Goal: Task Accomplishment & Management: Use online tool/utility

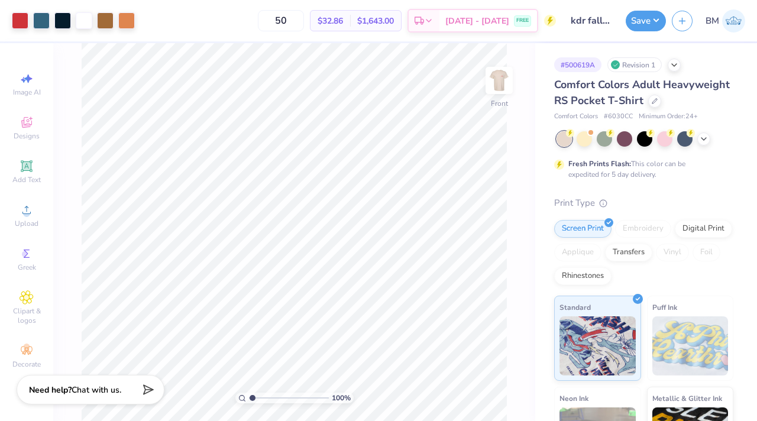
type input "1.17"
click at [252, 363] on input "range" at bounding box center [289, 397] width 80 height 11
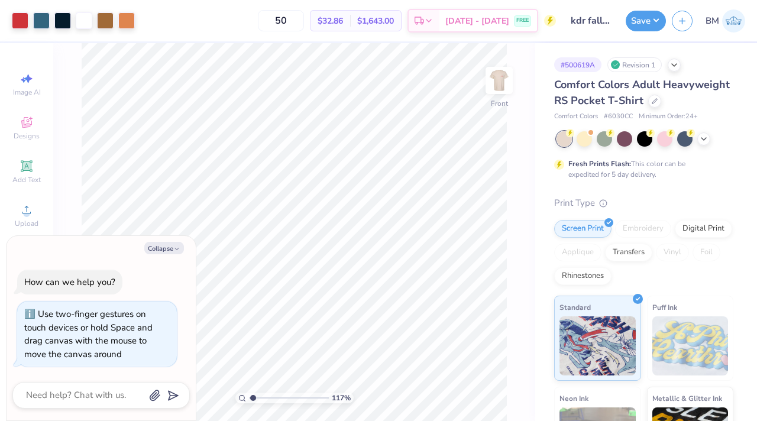
type textarea "x"
type input "1.29"
click at [254, 363] on input "range" at bounding box center [289, 397] width 80 height 11
click at [169, 247] on button "Collapse" at bounding box center [164, 248] width 40 height 12
type textarea "x"
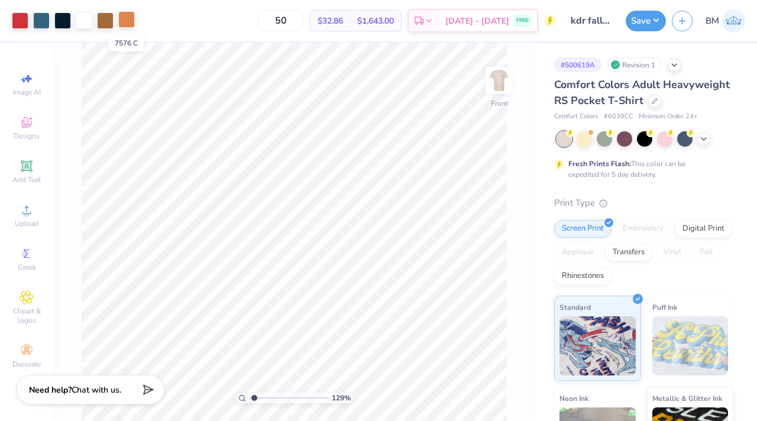
click at [128, 20] on div at bounding box center [126, 19] width 17 height 17
type input "1"
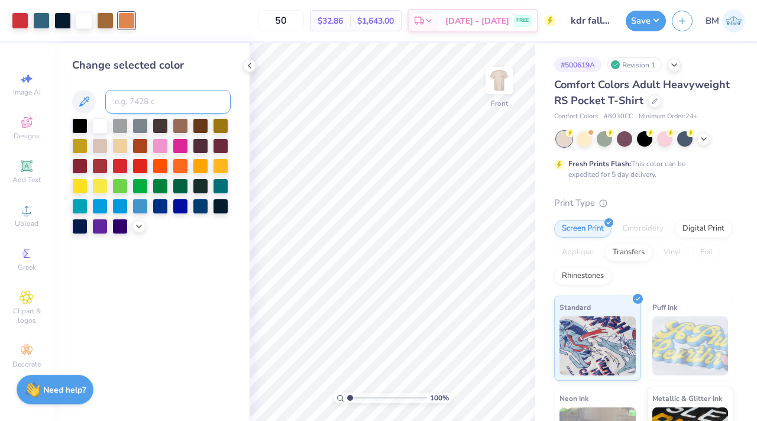
click at [151, 102] on input at bounding box center [167, 102] width 125 height 24
type input "7574"
click at [350, 363] on input "range" at bounding box center [387, 397] width 80 height 11
click at [424, 363] on icon at bounding box center [479, 388] width 12 height 12
click at [424, 363] on icon at bounding box center [503, 388] width 12 height 12
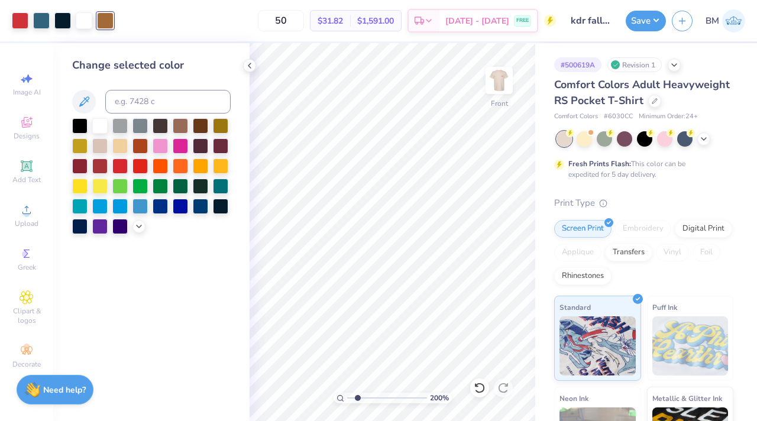
drag, startPoint x: 346, startPoint y: 398, endPoint x: 357, endPoint y: 398, distance: 10.7
type input "2"
click at [357, 363] on input "range" at bounding box center [387, 397] width 80 height 11
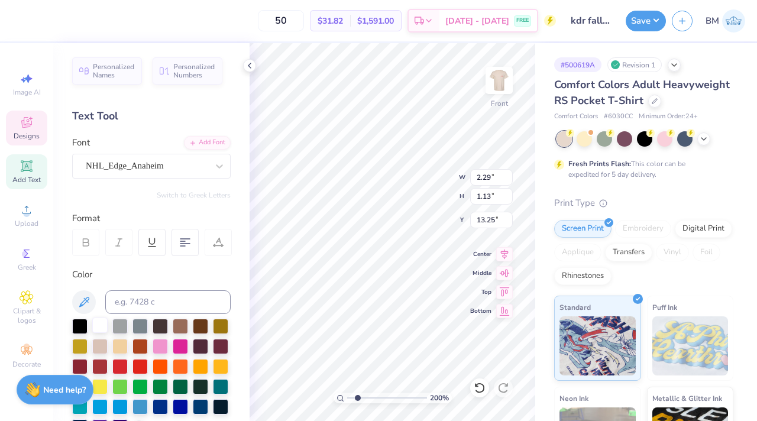
click at [103, 322] on div at bounding box center [99, 324] width 15 height 15
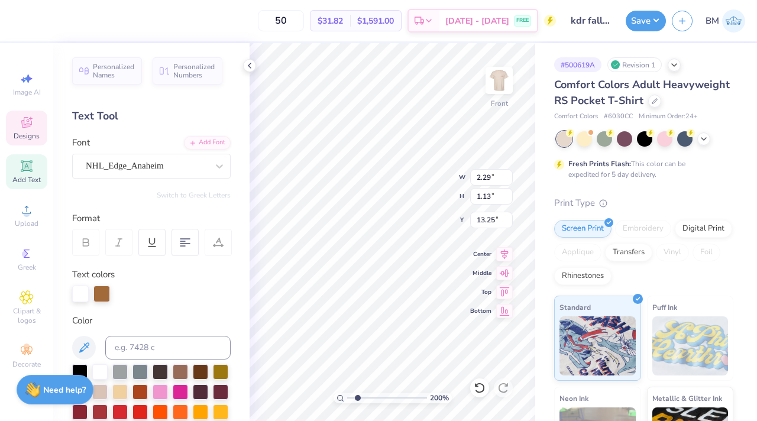
type input "13.44"
type input "12.03"
type input "4.39"
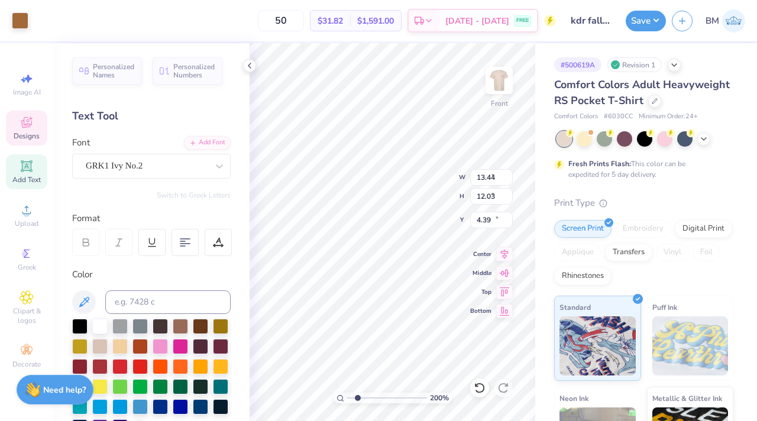
type input "1.29"
type input "0.61"
type input "13.89"
click at [100, 320] on div at bounding box center [99, 324] width 15 height 15
click at [348, 363] on input "range" at bounding box center [387, 397] width 80 height 11
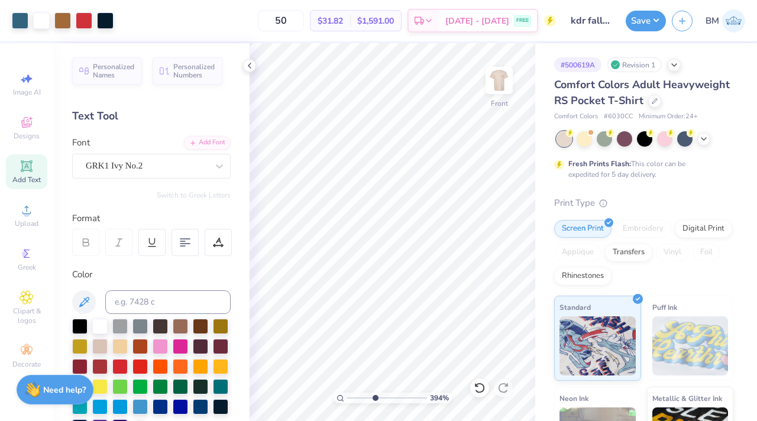
drag, startPoint x: 348, startPoint y: 398, endPoint x: 374, endPoint y: 397, distance: 25.4
click at [374, 363] on input "range" at bounding box center [387, 397] width 80 height 11
click at [424, 363] on icon at bounding box center [479, 388] width 12 height 12
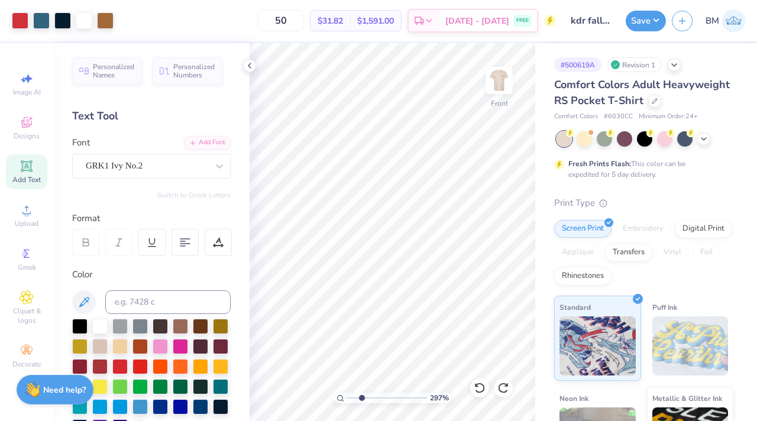
drag, startPoint x: 375, startPoint y: 395, endPoint x: 361, endPoint y: 394, distance: 14.8
type input "2.42"
click at [361, 363] on input "range" at bounding box center [387, 397] width 80 height 11
click at [424, 363] on icon at bounding box center [479, 388] width 12 height 12
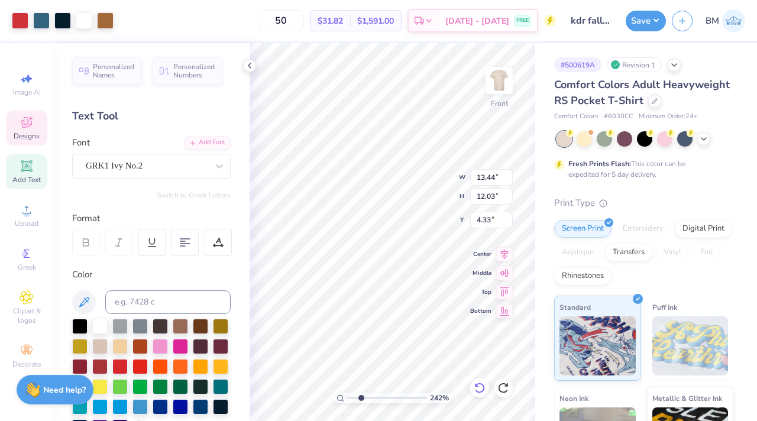
type input "4.39"
click at [424, 363] on icon at bounding box center [479, 388] width 12 height 12
click at [424, 363] on icon at bounding box center [503, 388] width 12 height 12
type input "3.11"
click at [366, 363] on input "range" at bounding box center [387, 397] width 80 height 11
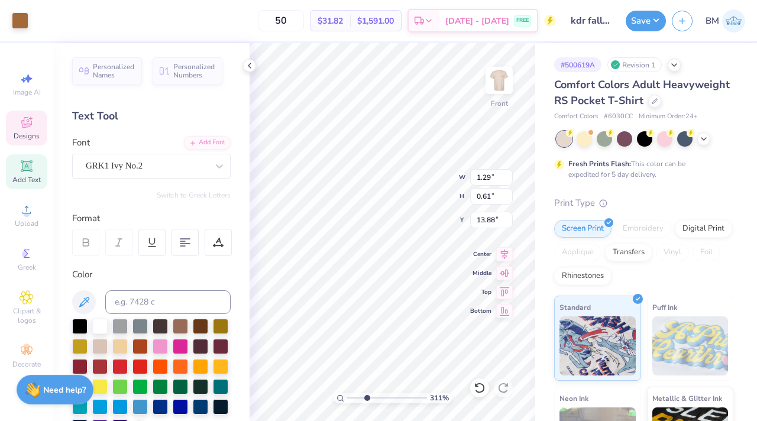
type input "1.29"
type input "0.61"
type input "13.88"
drag, startPoint x: 366, startPoint y: 397, endPoint x: 347, endPoint y: 395, distance: 19.6
click at [347, 363] on input "range" at bounding box center [387, 397] width 80 height 11
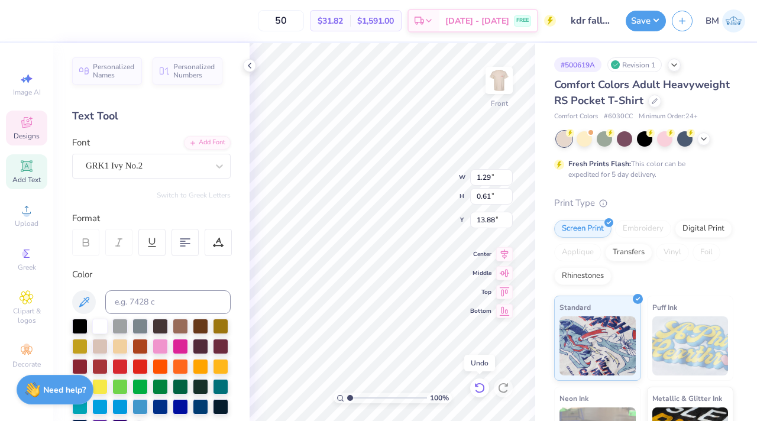
click at [424, 363] on icon at bounding box center [479, 388] width 12 height 12
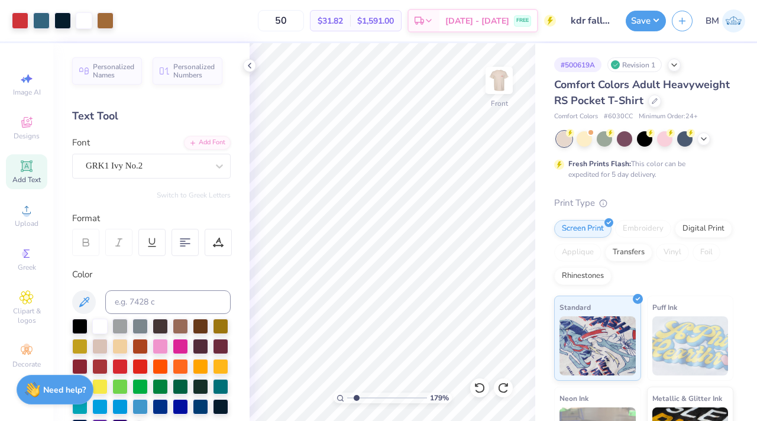
type input "1.83"
click at [356, 363] on input "range" at bounding box center [387, 397] width 80 height 11
type input "0.50"
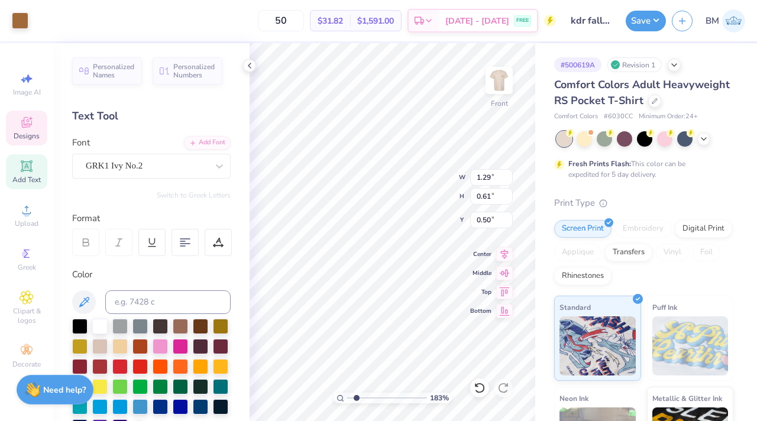
type input "1.29"
type input "0.61"
type input "9.99"
click at [99, 326] on div at bounding box center [99, 324] width 15 height 15
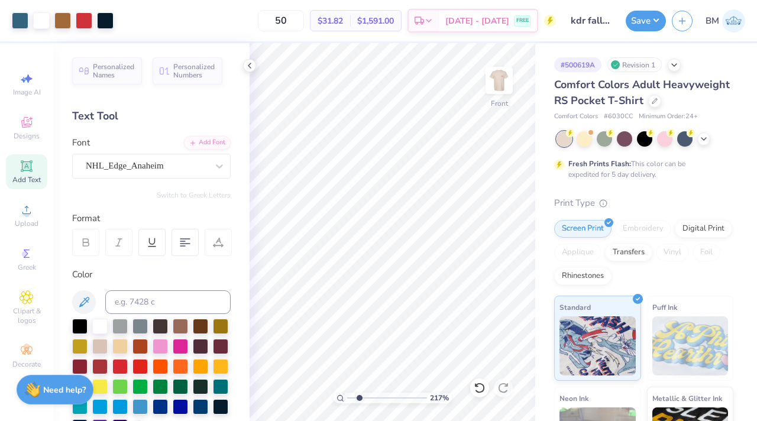
type input "2.17"
click at [359, 363] on input "range" at bounding box center [387, 397] width 80 height 11
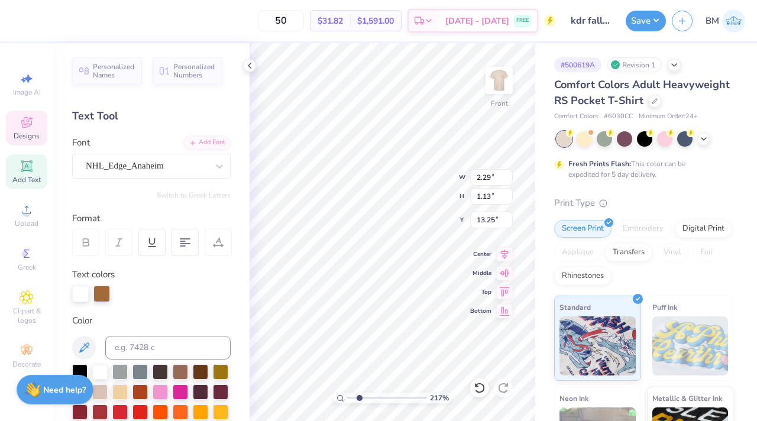
type input "9.73"
type input "6.05"
type input "2.76"
click at [424, 363] on icon at bounding box center [476, 385] width 2 height 2
type input "8.57"
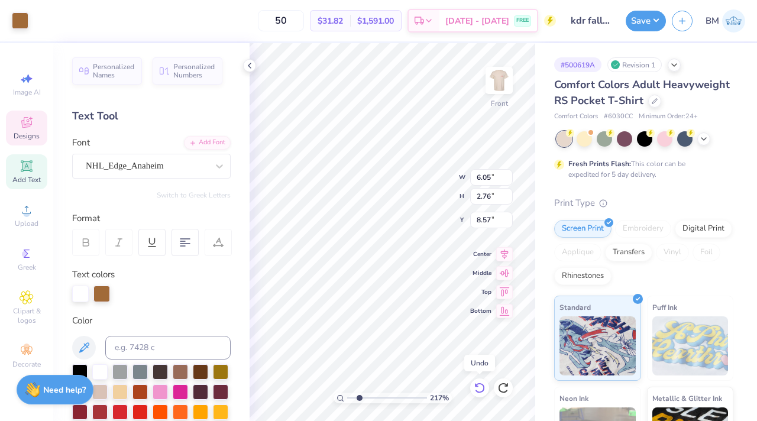
click at [424, 363] on icon at bounding box center [476, 385] width 2 height 2
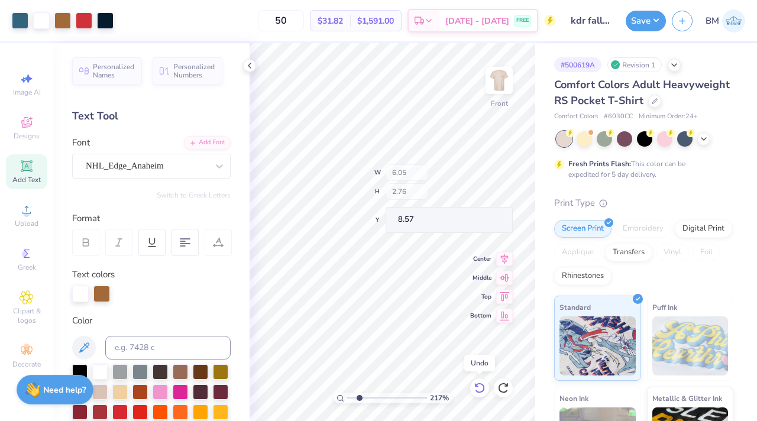
click at [424, 363] on icon at bounding box center [476, 385] width 2 height 2
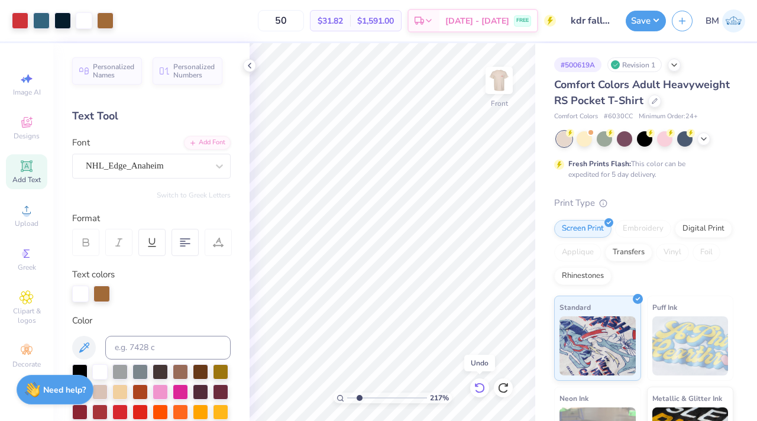
click at [424, 363] on icon at bounding box center [476, 385] width 2 height 2
click at [70, 363] on div "Need help? Chat with us." at bounding box center [55, 388] width 77 height 30
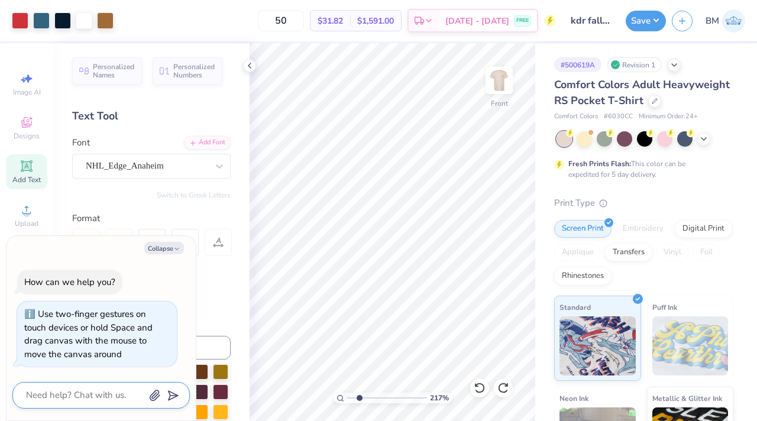
click at [102, 363] on textarea at bounding box center [85, 395] width 120 height 16
type textarea "x"
type textarea "c"
type textarea "x"
type textarea "ca"
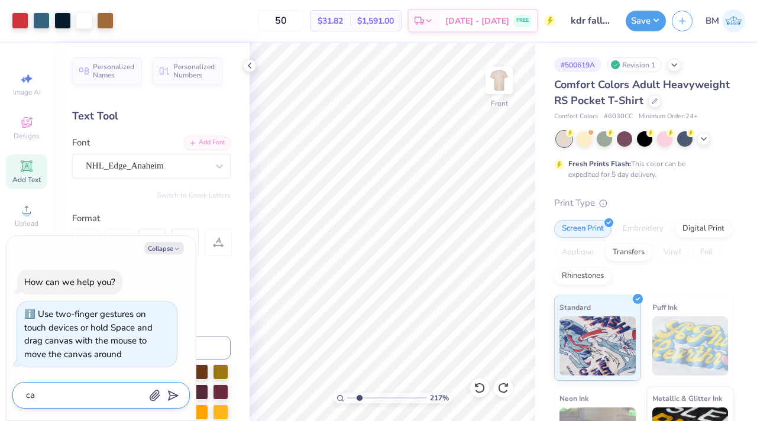
type textarea "x"
type textarea "can"
type textarea "x"
type textarea "can"
type textarea "x"
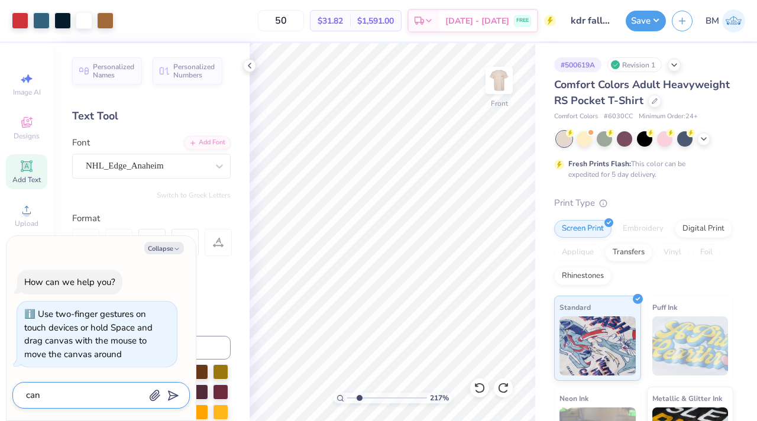
type textarea "can y"
type textarea "x"
type textarea "can yo"
type textarea "x"
type textarea "can you"
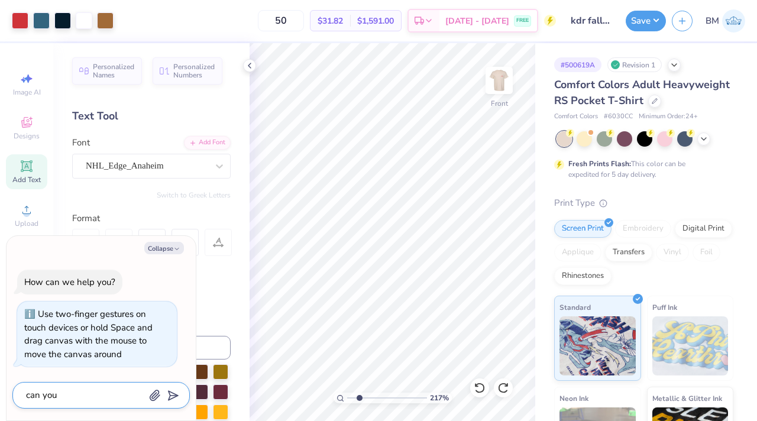
type textarea "x"
type textarea "can you"
type textarea "x"
type textarea "can you m"
type textarea "x"
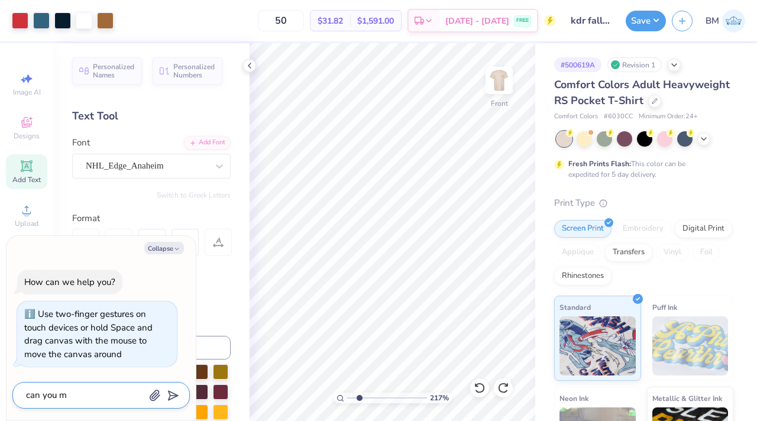
type textarea "can you ma"
type textarea "x"
type textarea "can you mak"
type textarea "x"
type textarea "can you make"
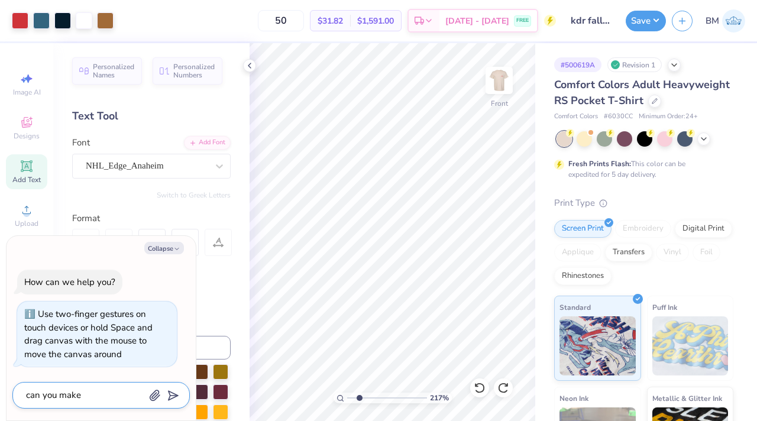
type textarea "x"
type textarea "can you make"
type textarea "x"
type textarea "can you make t"
type textarea "x"
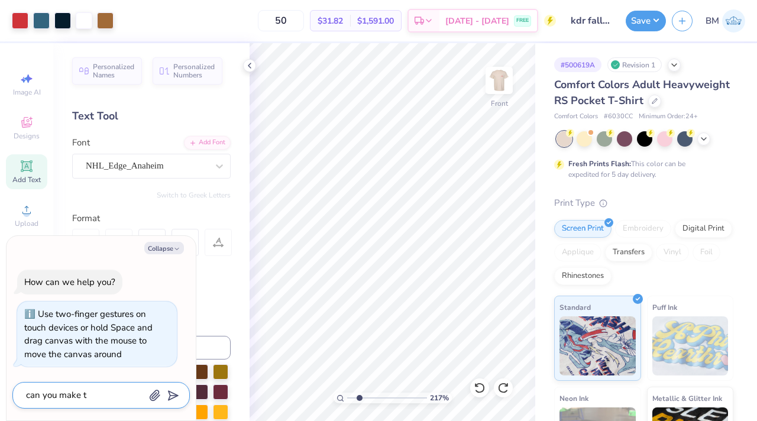
type textarea "can you make th"
type textarea "x"
type textarea "can you make the"
type textarea "x"
type textarea "can you make the"
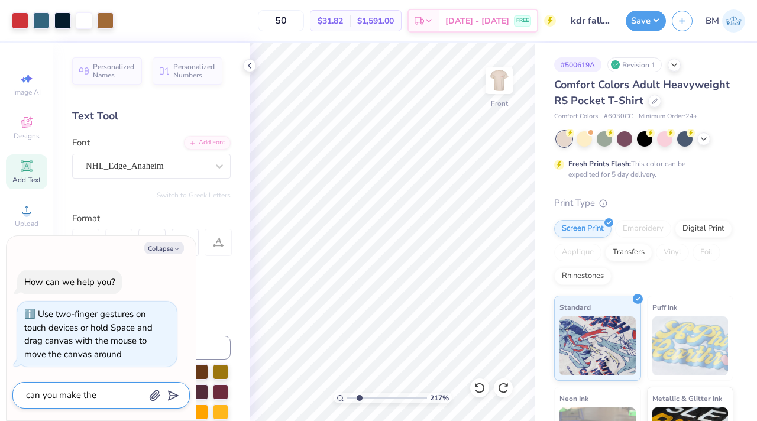
type textarea "x"
type textarea "can you make the b"
type textarea "x"
type textarea "can you make the br"
type textarea "x"
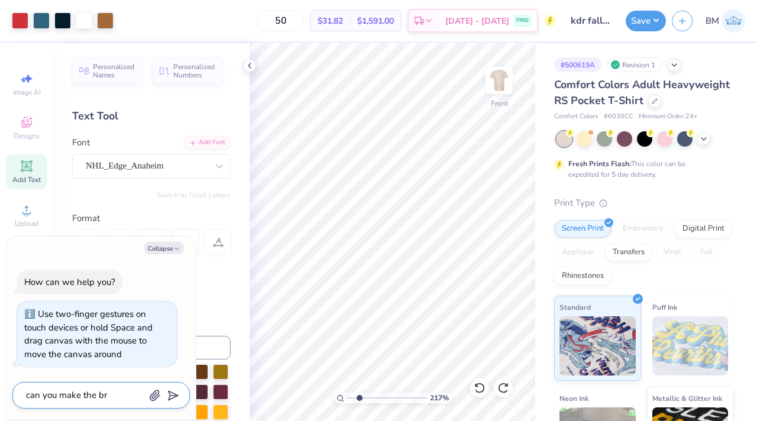
type textarea "can you make the bro"
type textarea "x"
type textarea "can you make the brow"
type textarea "x"
type textarea "can you make the brown"
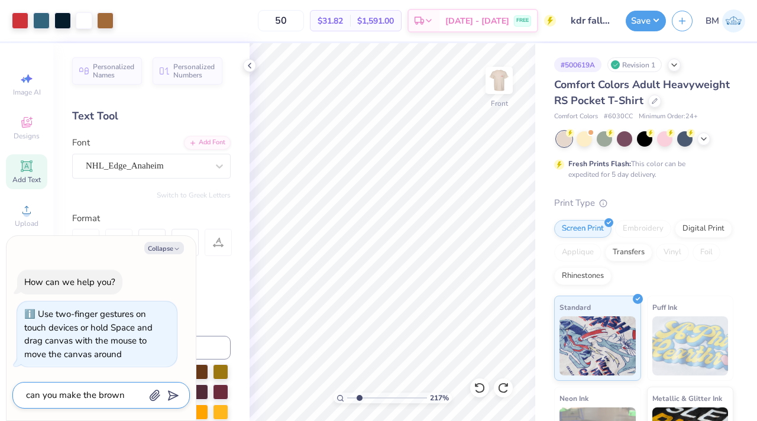
type textarea "x"
type textarea "can you make the brown"
type textarea "x"
type textarea "can you make the brown k"
type textarea "x"
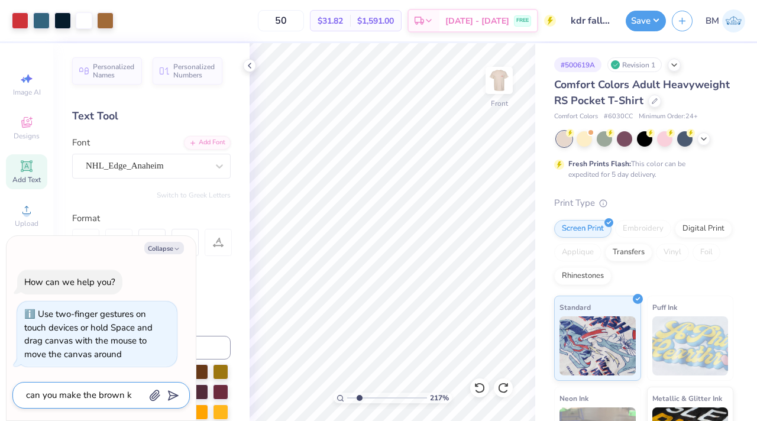
type textarea "can you make the [PERSON_NAME]"
type textarea "x"
type textarea "can you make the brown kdr"
type textarea "x"
type textarea "can you make the brown kdr"
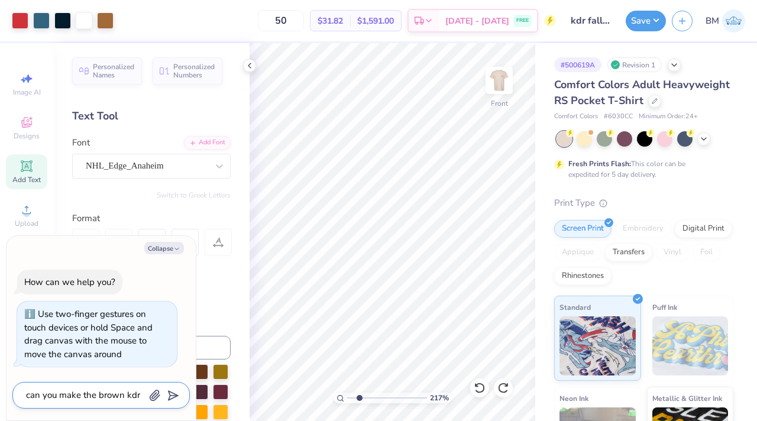
type textarea "x"
type textarea "can you make the brown kdr l"
type textarea "x"
type textarea "can you make the brown kdr le"
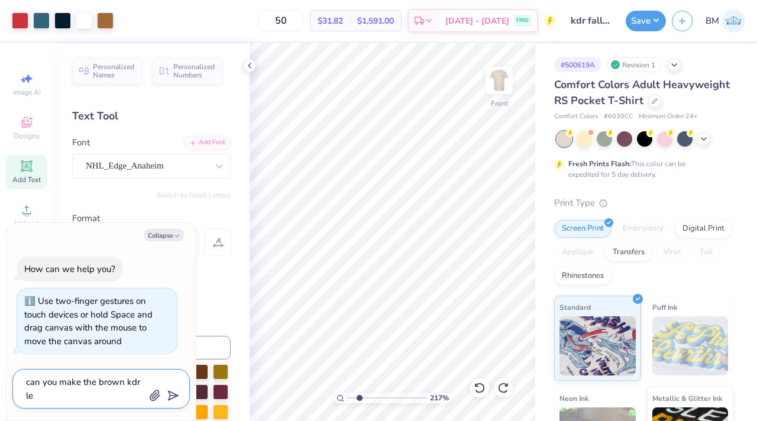
type textarea "x"
type textarea "can you make the brown kdr let"
type textarea "x"
type textarea "can you make the brown kdr lett"
type textarea "x"
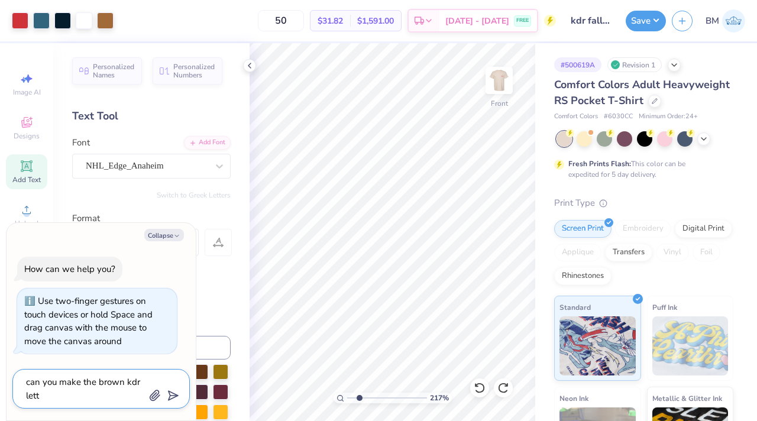
type textarea "can you make the brown kdr lette"
type textarea "x"
type textarea "can you make the brown kdr letter"
type textarea "x"
type textarea "can you make the brown kdr letters"
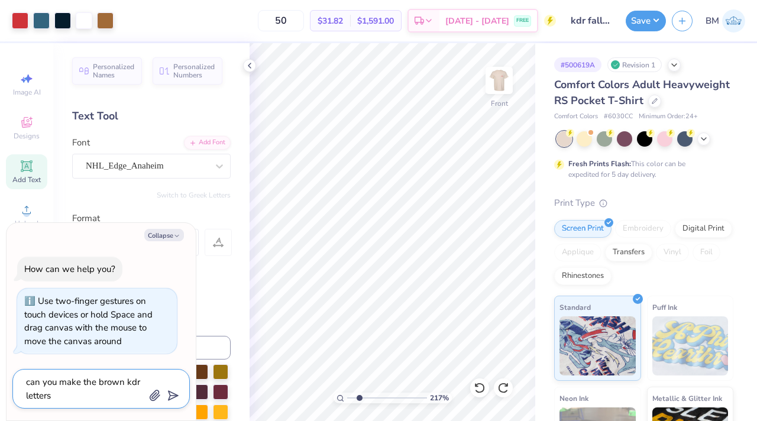
type textarea "x"
type textarea "can you make the brown kdr letters"
type textarea "x"
type textarea "can you make the brown kdr letters o"
type textarea "x"
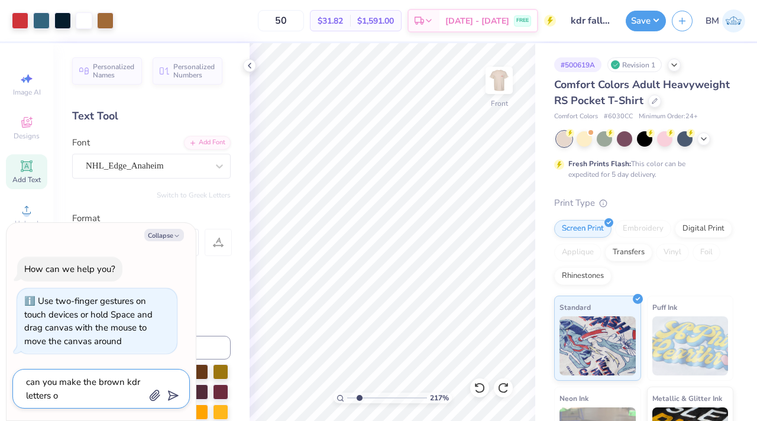
type textarea "can you make the brown kdr letters on"
type textarea "x"
type textarea "can you make the brown kdr letters on"
type textarea "x"
type textarea "can you make the brown kdr letters on h"
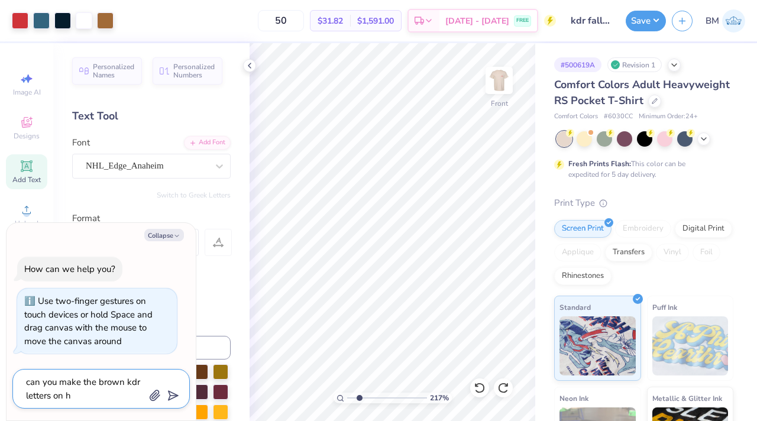
type textarea "x"
type textarea "can you make the brown kdr letters on he"
type textarea "x"
type textarea "can you make the brown kdr letters on h"
type textarea "x"
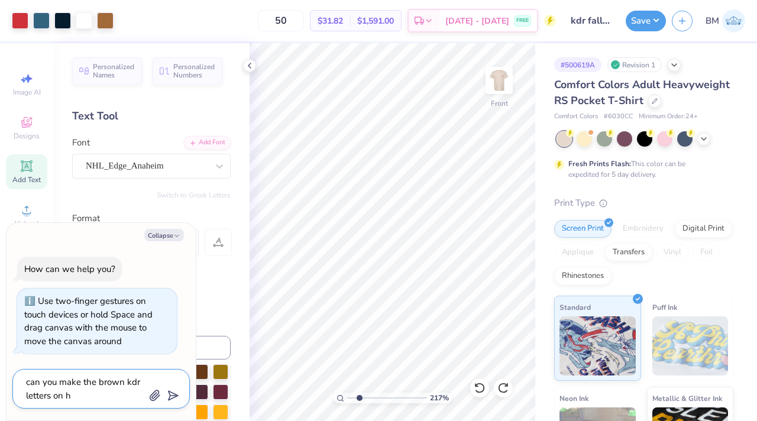
type textarea "can you make the brown kdr letters on"
type textarea "x"
type textarea "can you make the brown kdr letters on t"
type textarea "x"
type textarea "can you make the brown kdr letters on th"
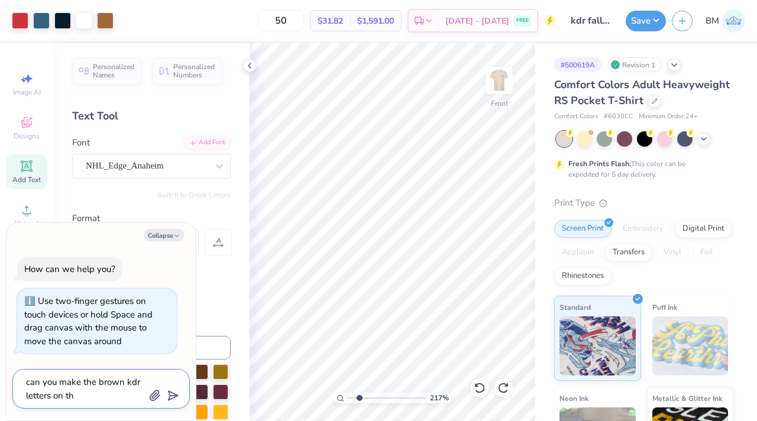
type textarea "x"
type textarea "can you make the brown kdr letters on the"
type textarea "x"
type textarea "can you make the brown kdr letters on the"
type textarea "x"
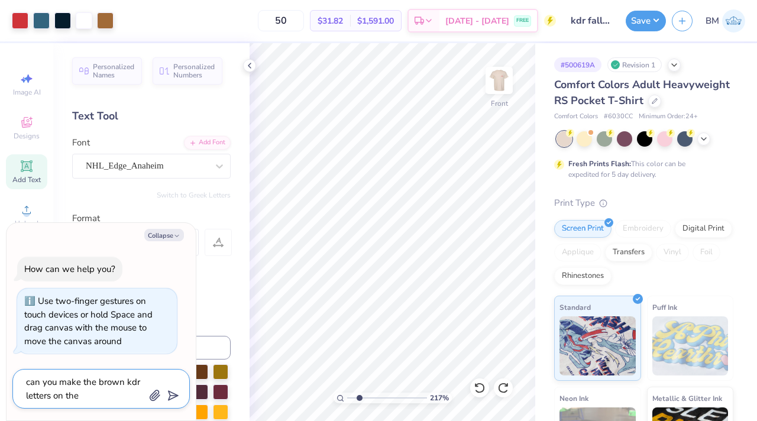
type textarea "can you make the brown kdr letters on the h"
type textarea "x"
type textarea "can you make the brown kdr letters on the he"
type textarea "x"
type textarea "can you make the brown kdr letters on the hel"
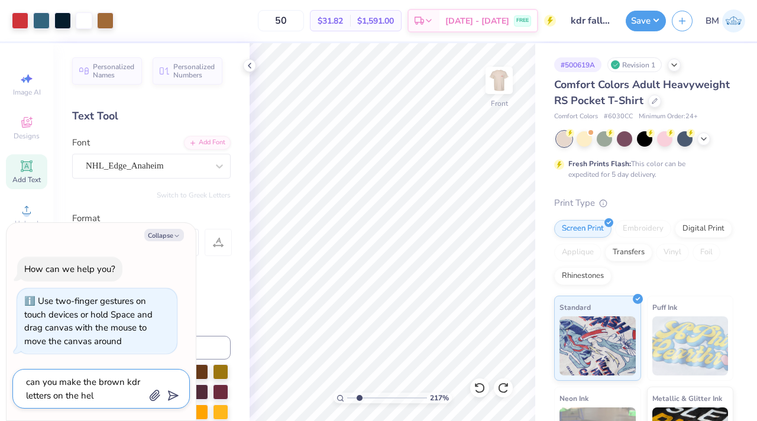
type textarea "x"
type textarea "can you make the brown kdr letters on the helm"
type textarea "x"
type textarea "can you make the brown kdr letters on the helme"
type textarea "x"
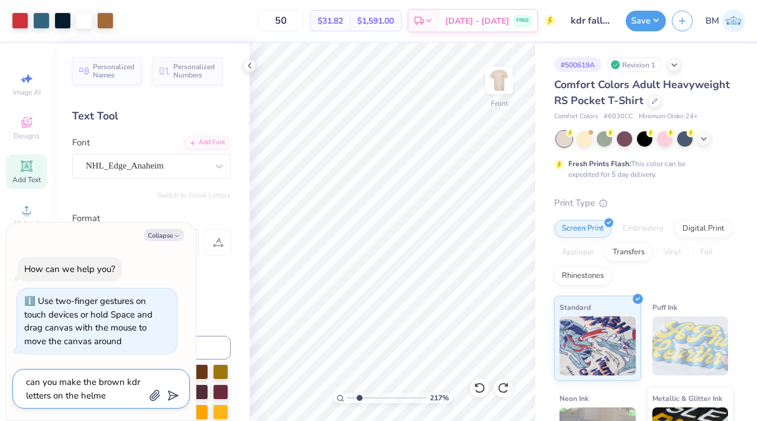
type textarea "can you make the brown kdr letters on the helmet"
type textarea "x"
type textarea "can you make the brown kdr letters on the helmet"
type textarea "x"
type textarea "can you make the brown kdr letters on the helmet w"
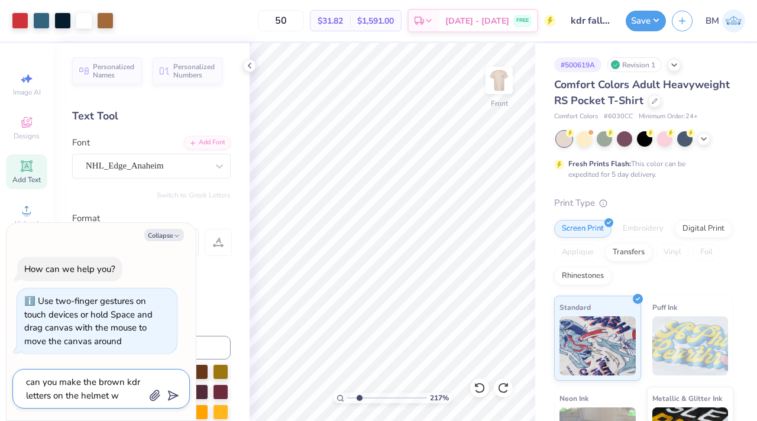
type textarea "x"
type textarea "can you make the brown kdr letters on the helmet wh"
type textarea "x"
type textarea "can you make the brown kdr letters on the helmet whi"
type textarea "x"
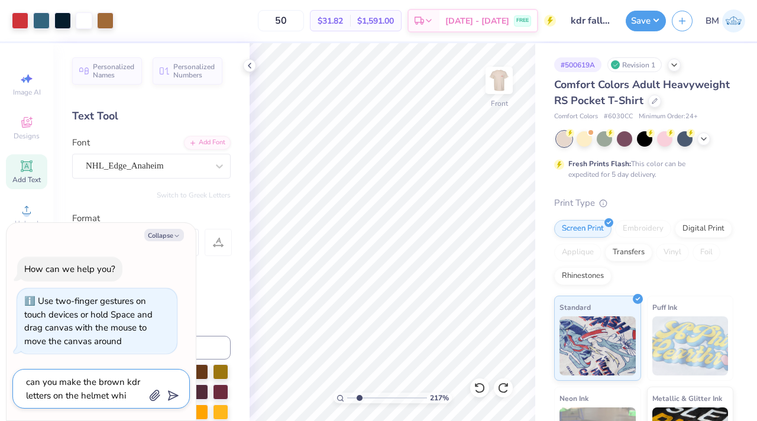
type textarea "can you make the brown kdr letters on the helmet whit"
type textarea "x"
type textarea "can you make the brown kdr letters on the helmet white"
click at [170, 363] on icon "submit" at bounding box center [171, 395] width 17 height 17
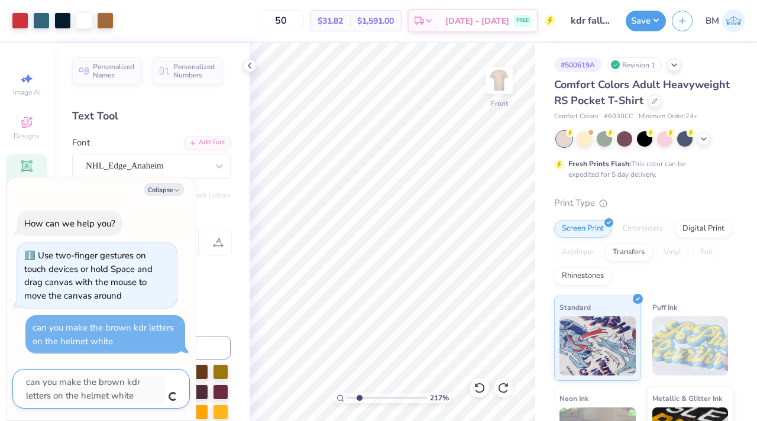
type textarea "x"
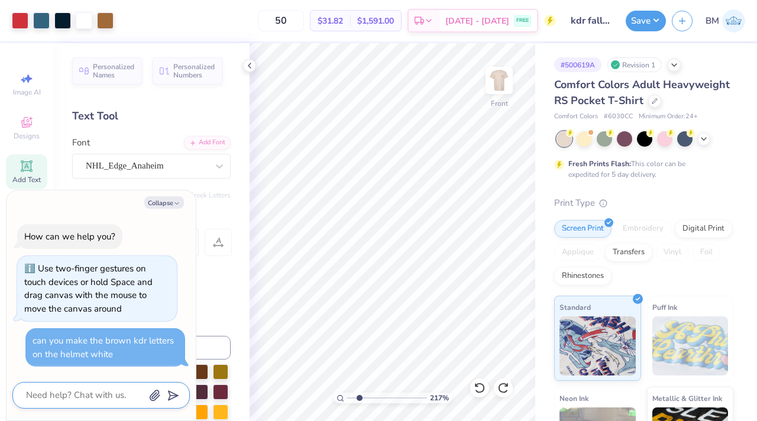
type textarea "x"
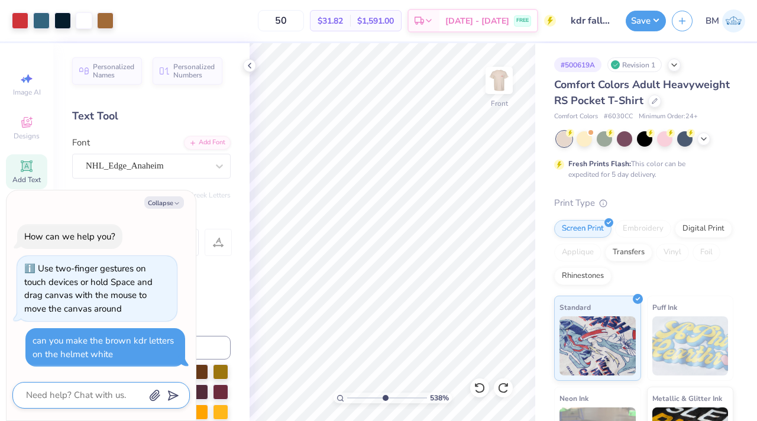
drag, startPoint x: 358, startPoint y: 395, endPoint x: 384, endPoint y: 394, distance: 25.5
type input "5.34"
click at [384, 363] on input "range" at bounding box center [387, 397] width 80 height 11
type textarea "x"
click at [387, 363] on input "range" at bounding box center [387, 397] width 80 height 11
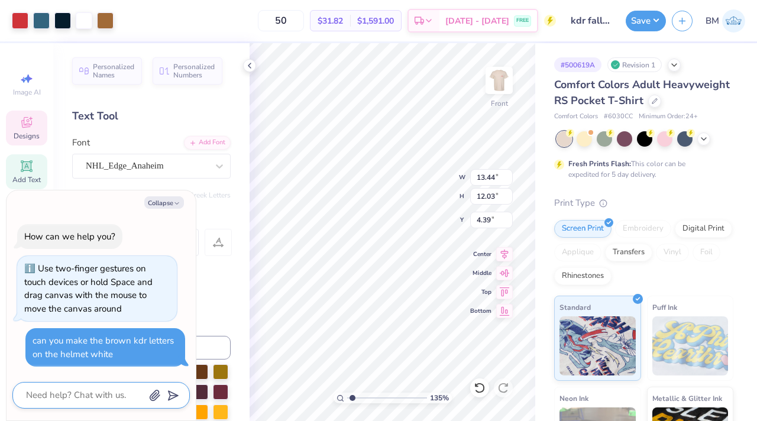
drag, startPoint x: 387, startPoint y: 401, endPoint x: 352, endPoint y: 397, distance: 34.5
type input "1.35"
click at [352, 363] on input "range" at bounding box center [387, 397] width 80 height 11
type textarea "x"
type input "1"
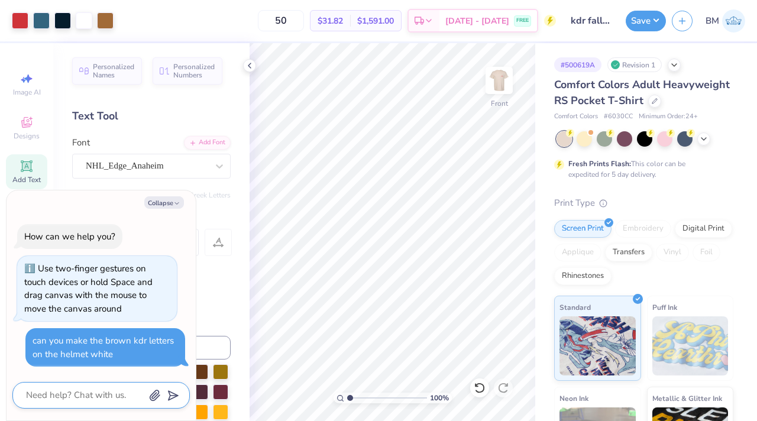
type textarea "x"
click at [350, 363] on input "range" at bounding box center [387, 397] width 80 height 11
type input "1.83"
click at [356, 363] on input "range" at bounding box center [387, 397] width 80 height 11
click at [160, 203] on button "Collapse" at bounding box center [164, 202] width 40 height 12
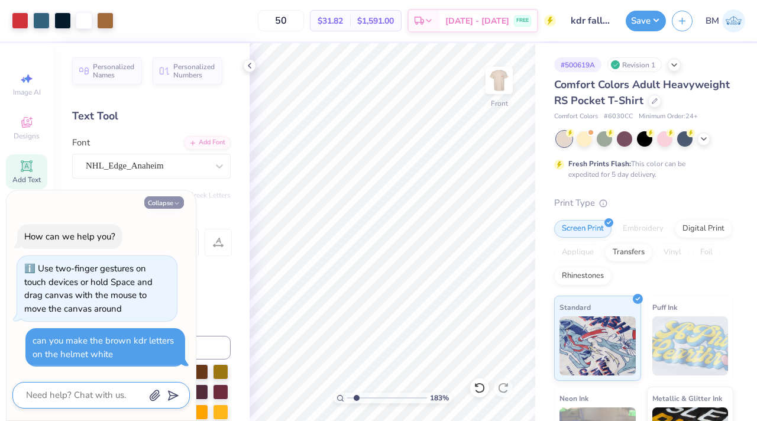
type textarea "x"
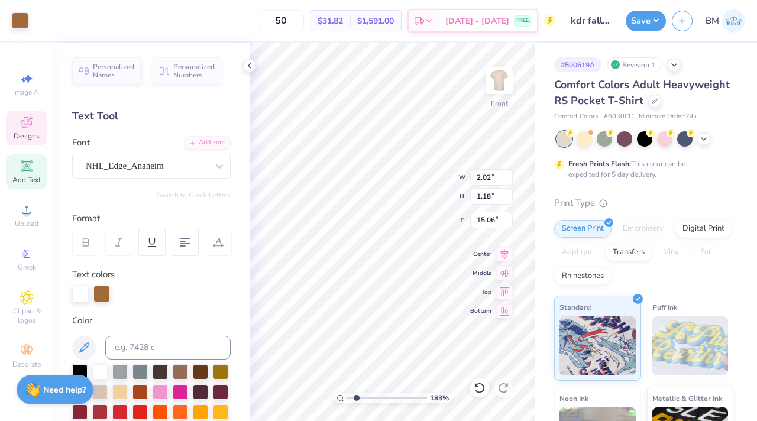
type input "2.02"
type input "1.18"
type input "15.06"
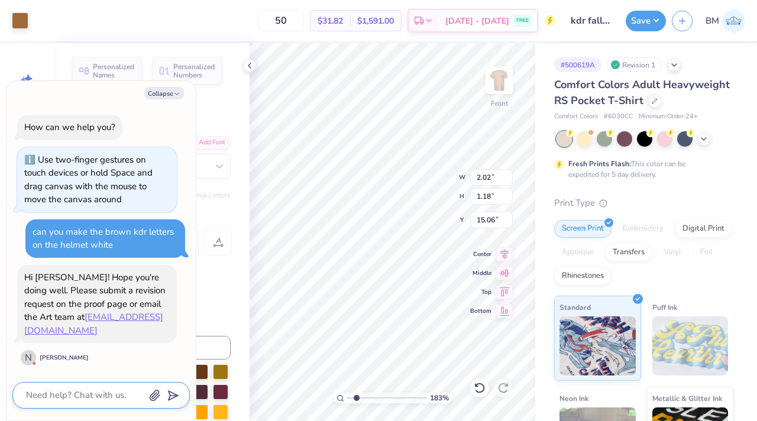
click at [114, 363] on textarea at bounding box center [85, 395] width 120 height 16
type textarea "x"
type textarea "w"
type textarea "x"
type textarea "wi"
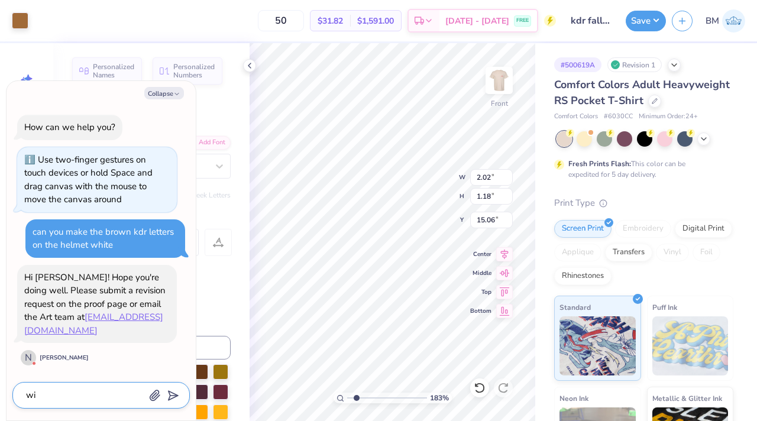
type textarea "x"
type textarea "wil"
type textarea "x"
type textarea "will"
type textarea "x"
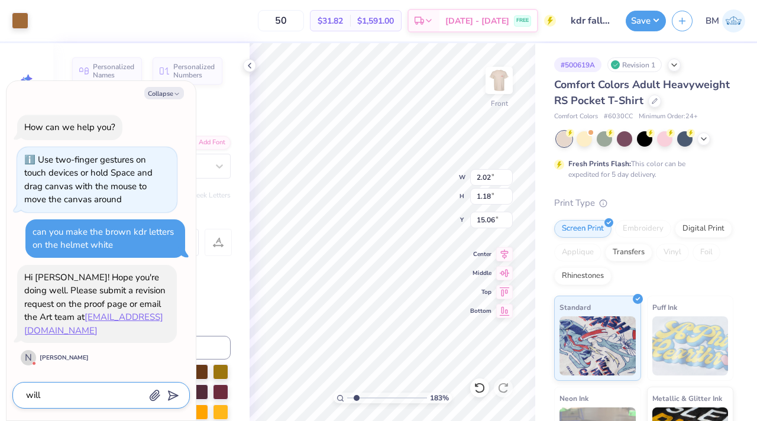
type textarea "will"
type textarea "x"
type textarea "will d"
type textarea "x"
type textarea "will do"
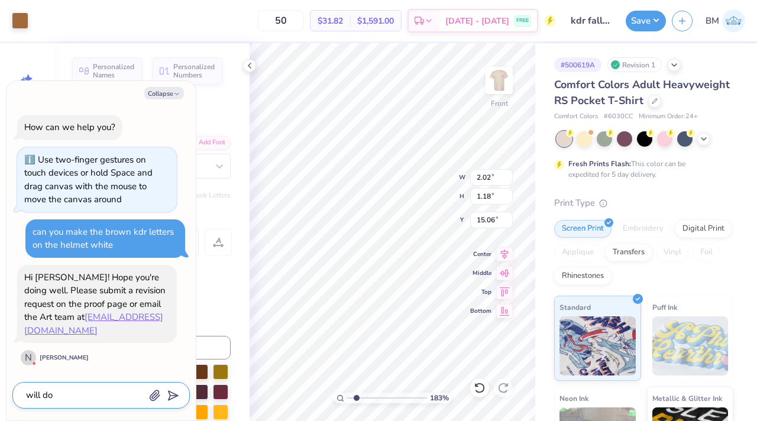
type textarea "x"
type textarea "will do"
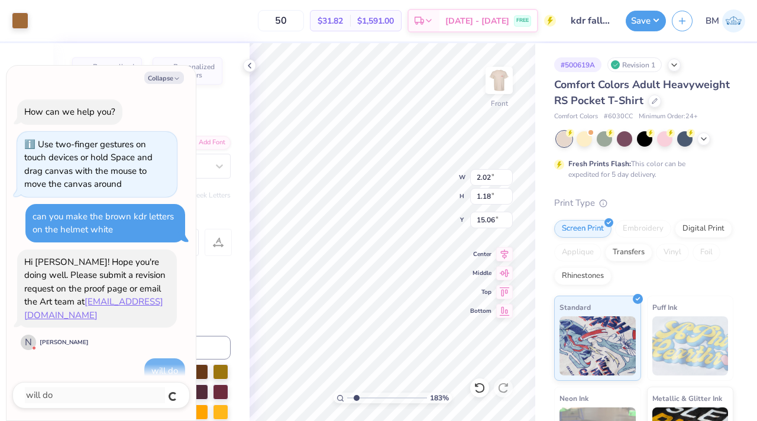
scroll to position [4, 0]
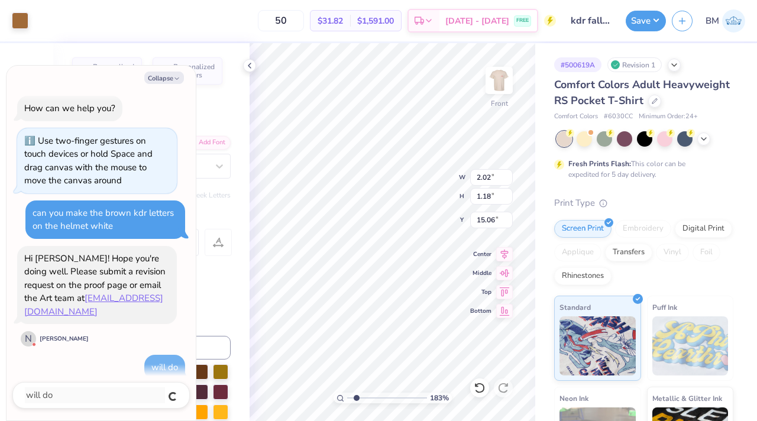
type textarea "x"
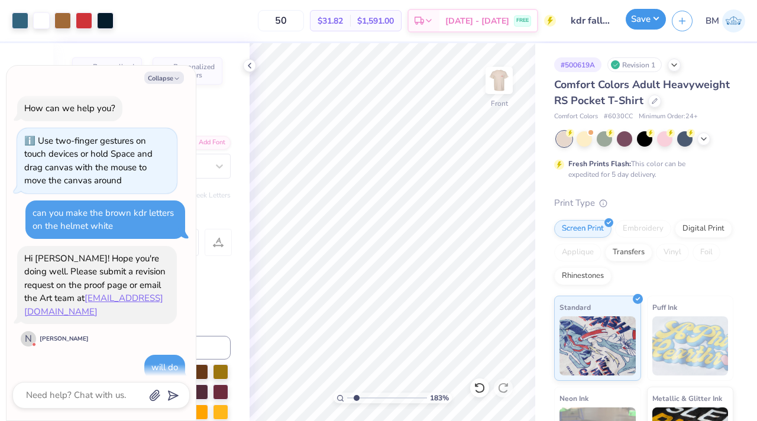
click at [424, 20] on button "Save" at bounding box center [645, 19] width 40 height 21
type textarea "x"
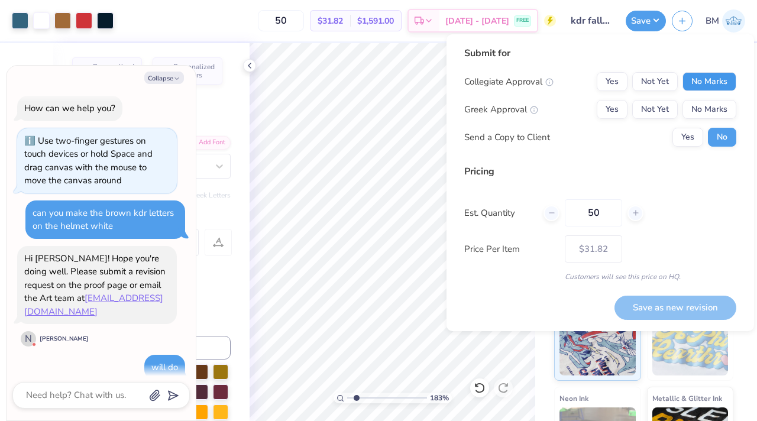
click at [424, 87] on button "No Marks" at bounding box center [709, 81] width 54 height 19
click at [424, 111] on button "No Marks" at bounding box center [709, 109] width 54 height 19
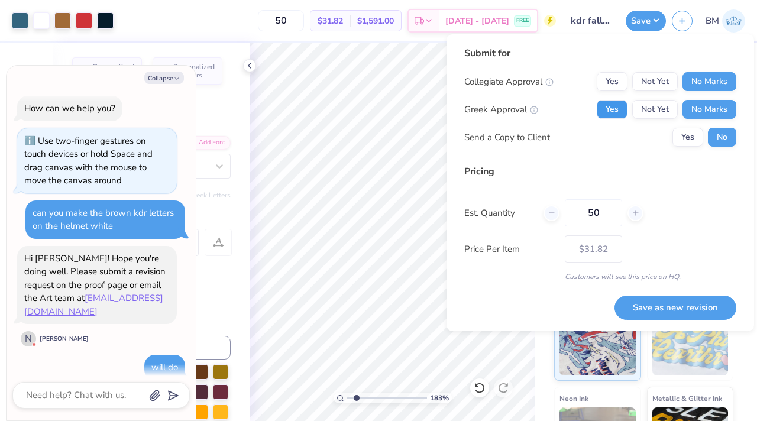
click at [424, 112] on button "Yes" at bounding box center [611, 109] width 31 height 19
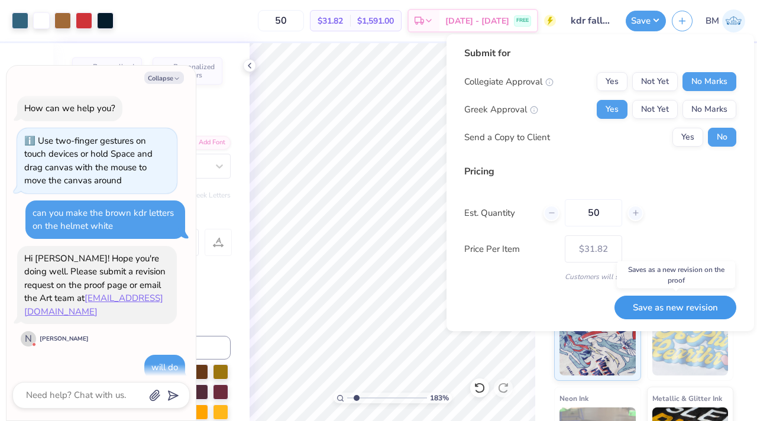
click at [424, 308] on button "Save as new revision" at bounding box center [675, 308] width 122 height 24
type input "$31.82"
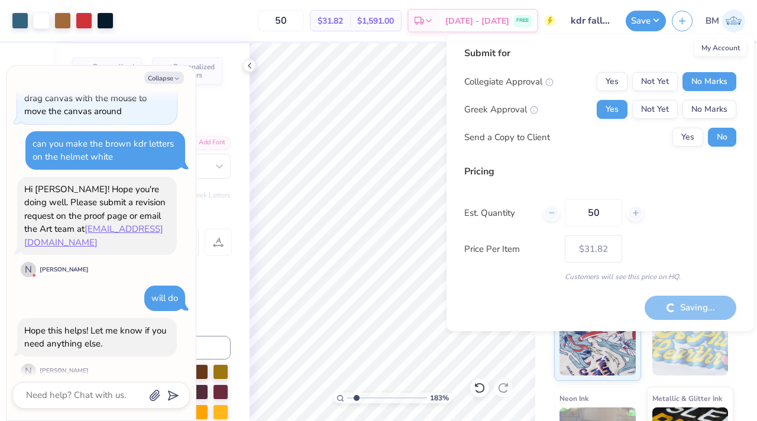
click at [424, 16] on img at bounding box center [733, 20] width 23 height 23
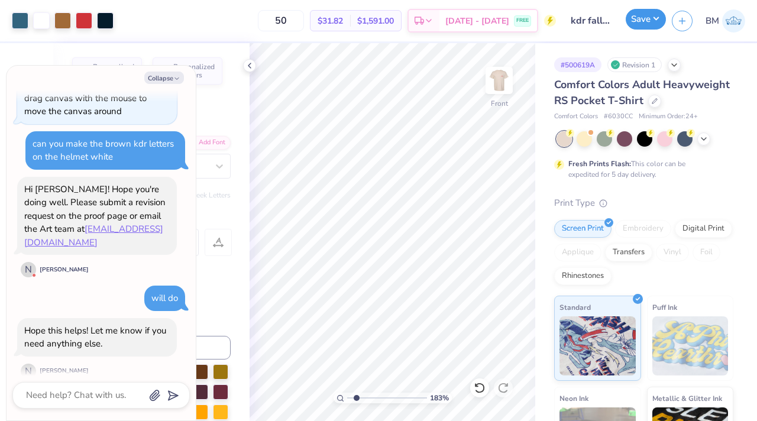
click at [424, 22] on button "Save" at bounding box center [645, 19] width 40 height 21
click at [424, 363] on icon at bounding box center [479, 388] width 12 height 12
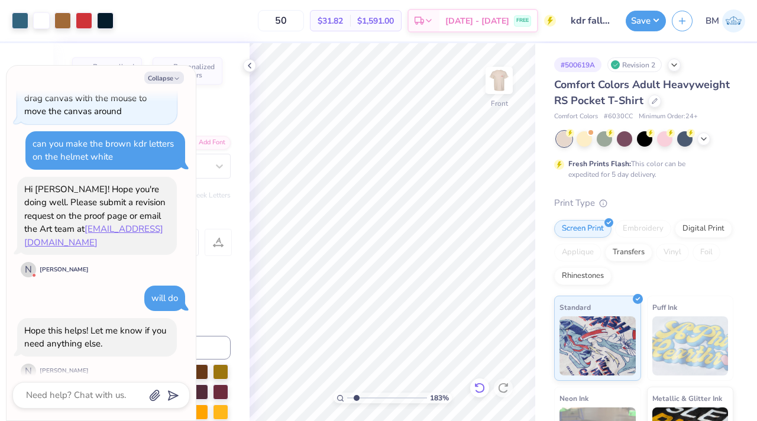
click at [424, 363] on icon at bounding box center [479, 388] width 12 height 12
click at [424, 363] on icon at bounding box center [503, 388] width 12 height 12
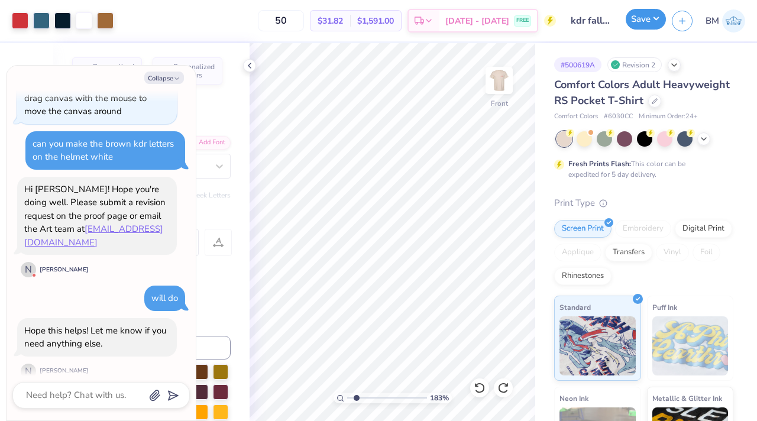
click at [424, 21] on button "Save" at bounding box center [645, 19] width 40 height 21
type textarea "x"
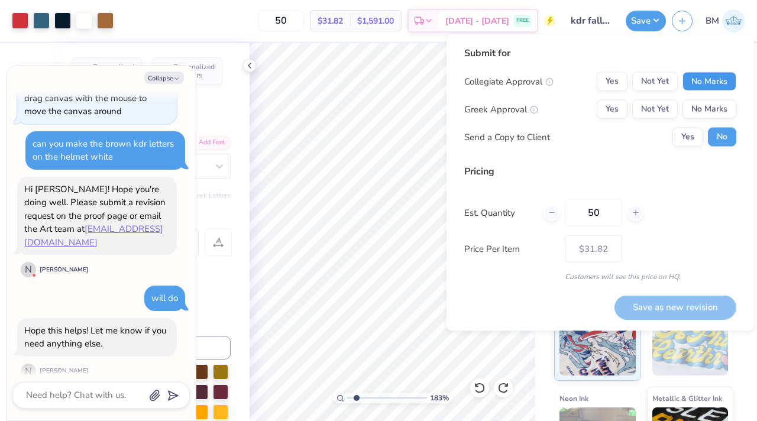
click at [424, 86] on button "No Marks" at bounding box center [709, 81] width 54 height 19
click at [424, 112] on button "No Marks" at bounding box center [709, 109] width 54 height 19
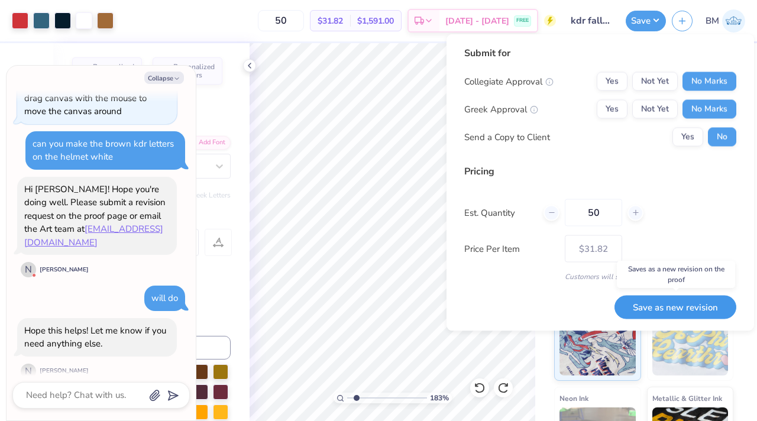
click at [424, 311] on button "Save as new revision" at bounding box center [675, 307] width 122 height 24
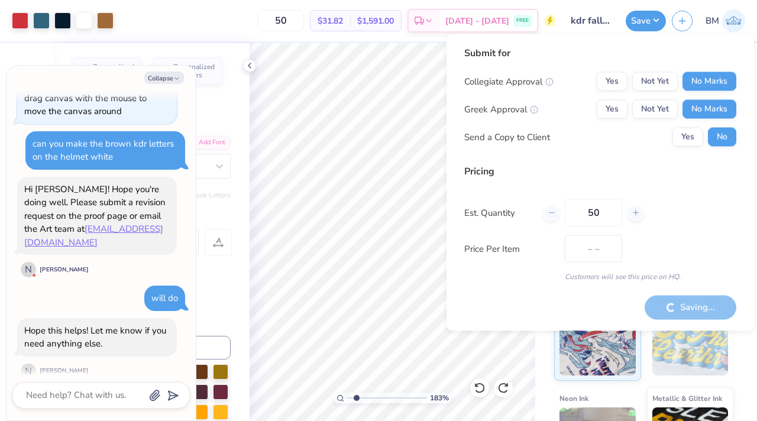
type input "$31.82"
type textarea "x"
type input "– –"
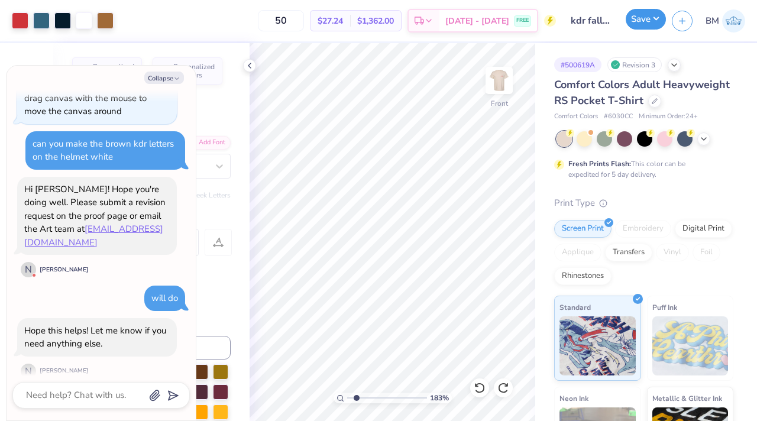
click at [424, 25] on button "Save" at bounding box center [645, 19] width 40 height 21
type textarea "x"
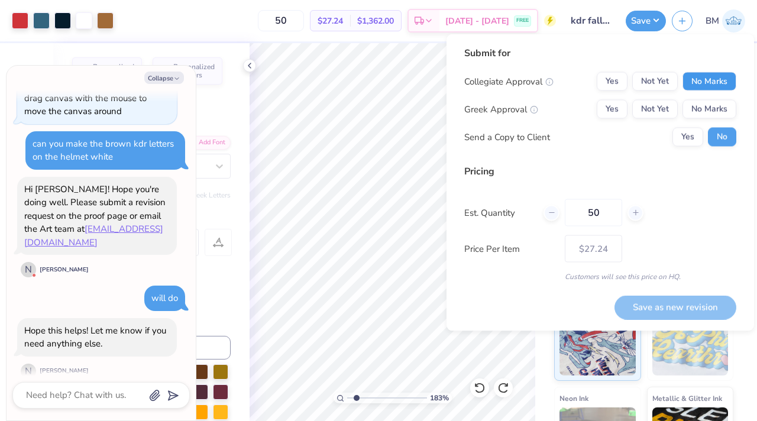
click at [424, 83] on button "No Marks" at bounding box center [709, 81] width 54 height 19
click at [424, 109] on button "Yes" at bounding box center [611, 109] width 31 height 19
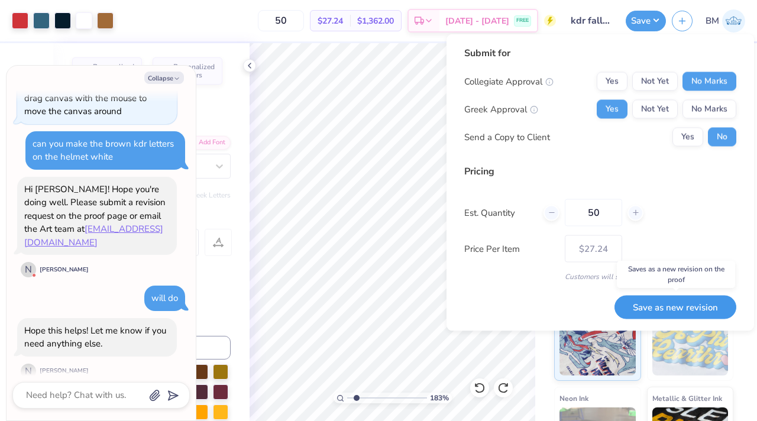
click at [424, 304] on button "Save as new revision" at bounding box center [675, 307] width 122 height 24
type input "$27.24"
type textarea "x"
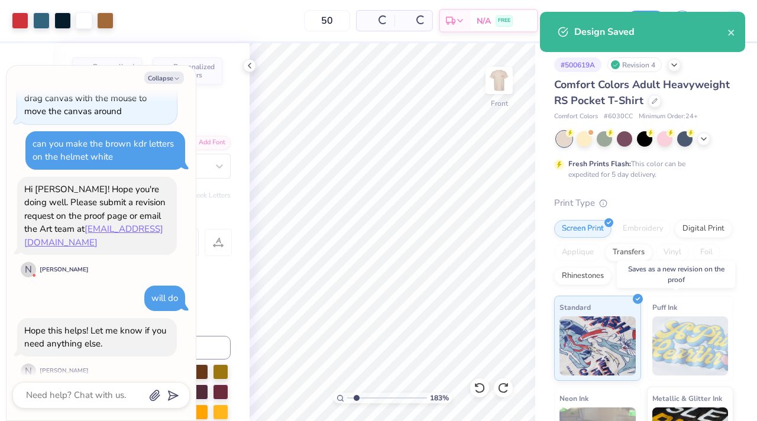
type input "$31.82"
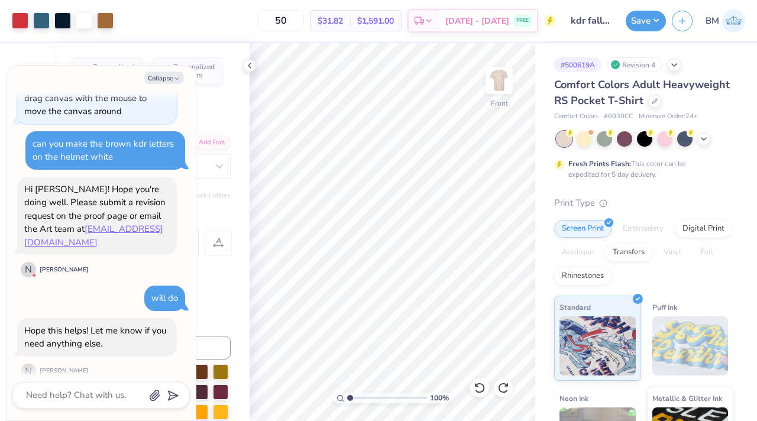
drag, startPoint x: 355, startPoint y: 397, endPoint x: 328, endPoint y: 395, distance: 26.7
type input "1"
click at [347, 363] on input "range" at bounding box center [387, 397] width 80 height 11
click at [424, 77] on img at bounding box center [498, 80] width 47 height 47
click at [424, 103] on div at bounding box center [654, 99] width 13 height 13
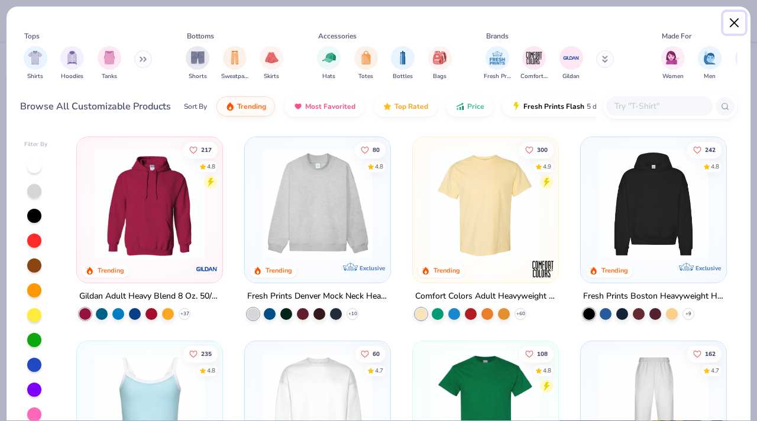
click at [424, 22] on button "Close" at bounding box center [734, 23] width 22 height 22
type textarea "x"
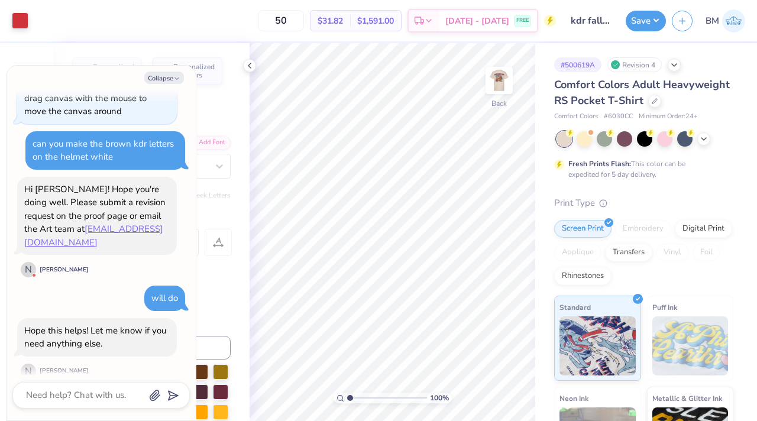
click at [424, 18] on img at bounding box center [733, 20] width 23 height 23
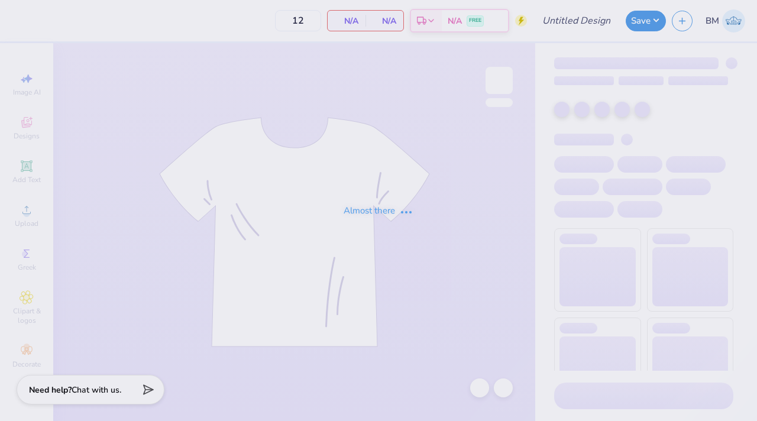
type input "R&J shirts 2"
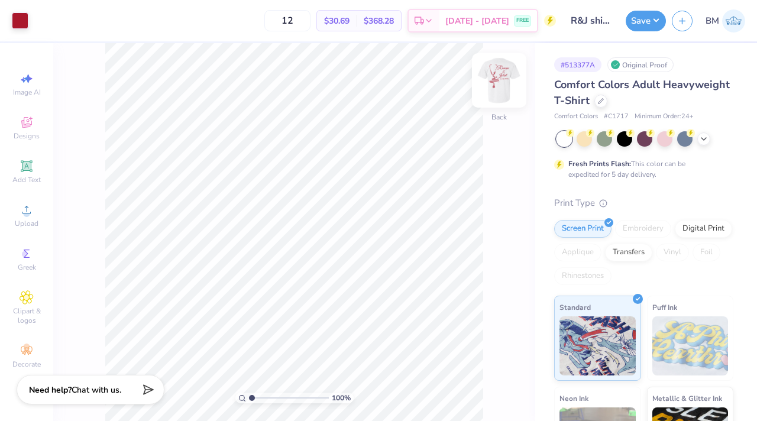
click at [492, 79] on img at bounding box center [498, 80] width 47 height 47
click at [600, 103] on div at bounding box center [600, 99] width 13 height 13
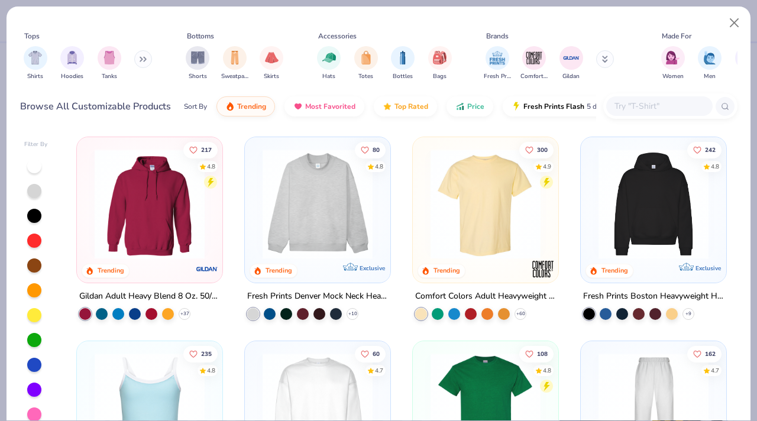
click at [641, 108] on input "text" at bounding box center [658, 106] width 91 height 14
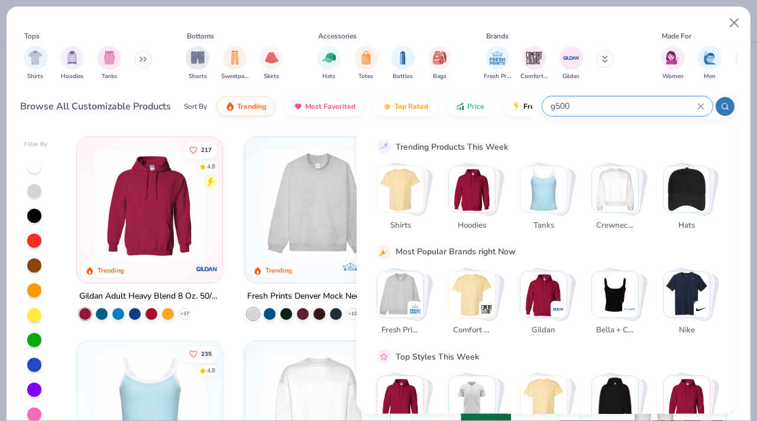
type input "g500"
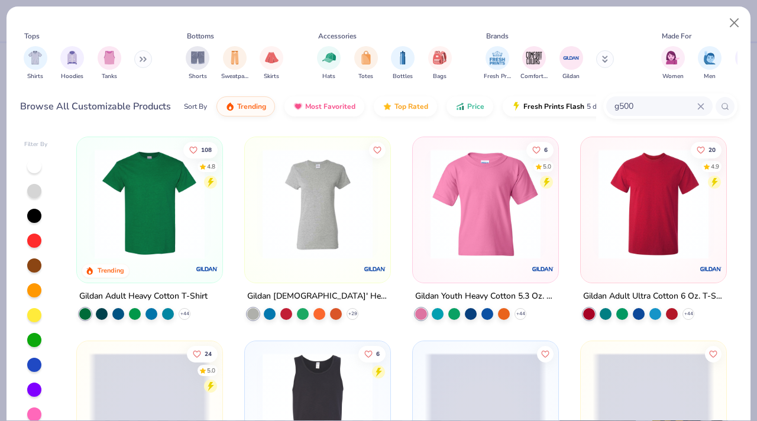
click at [145, 239] on img at bounding box center [150, 204] width 122 height 110
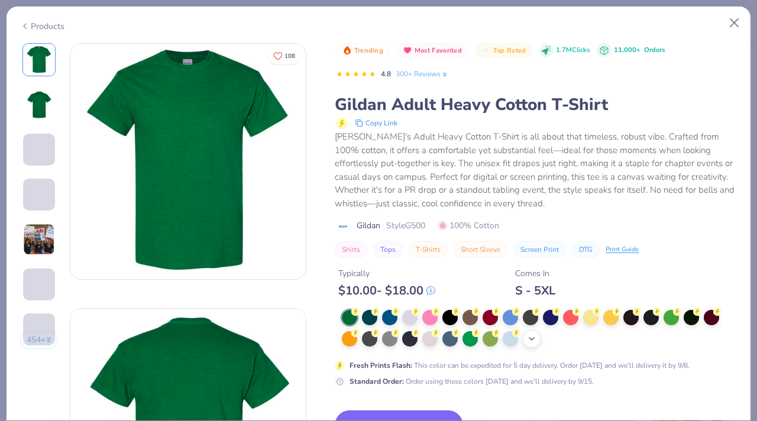
click at [526, 343] on div "+ 22" at bounding box center [531, 339] width 18 height 18
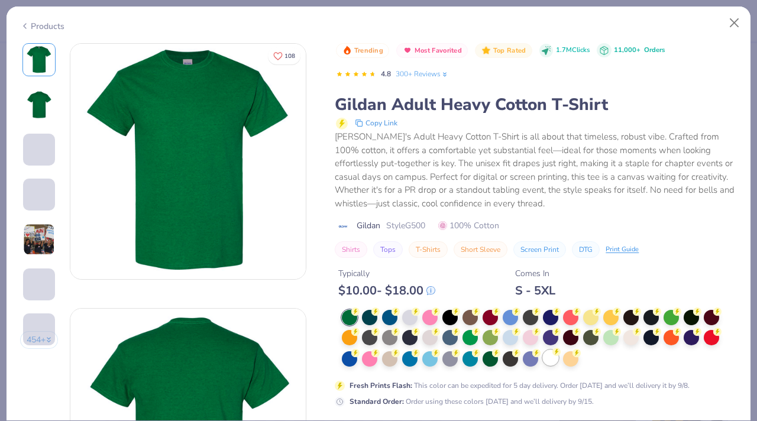
click at [359, 316] on circle at bounding box center [355, 311] width 8 height 8
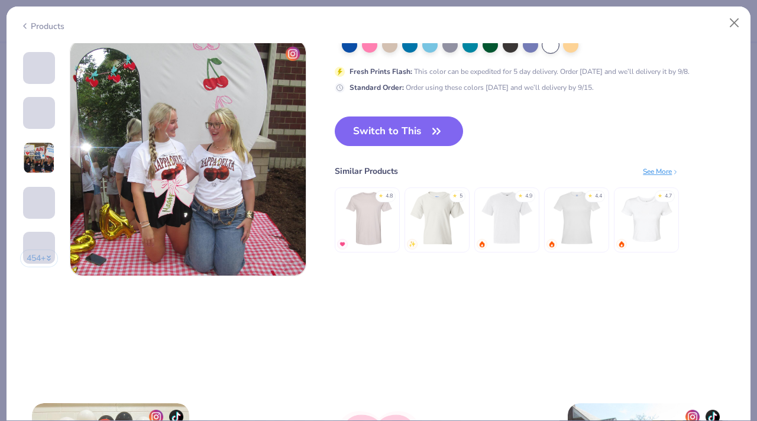
scroll to position [1589, 0]
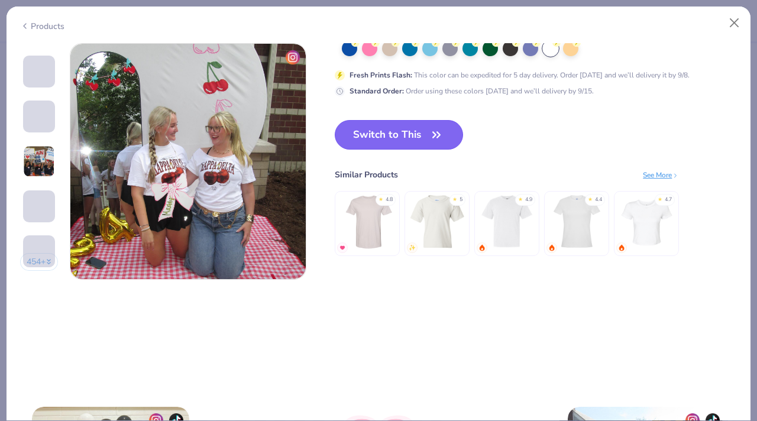
click at [421, 139] on button "Switch to This" at bounding box center [399, 135] width 128 height 30
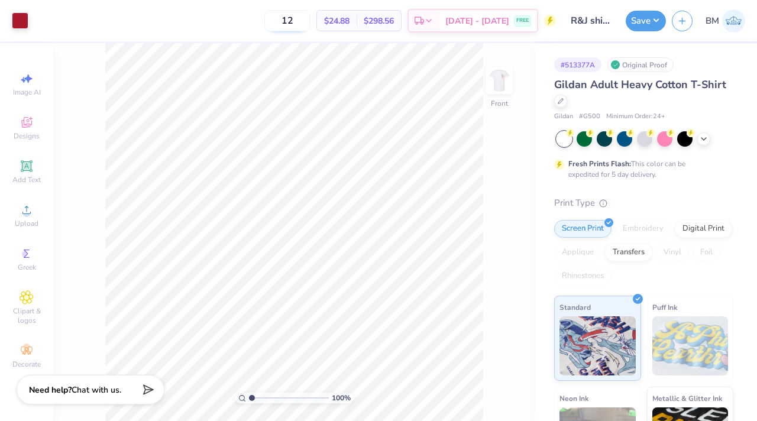
click at [310, 27] on input "12" at bounding box center [287, 20] width 46 height 21
type input "24"
click at [499, 87] on img at bounding box center [498, 80] width 47 height 47
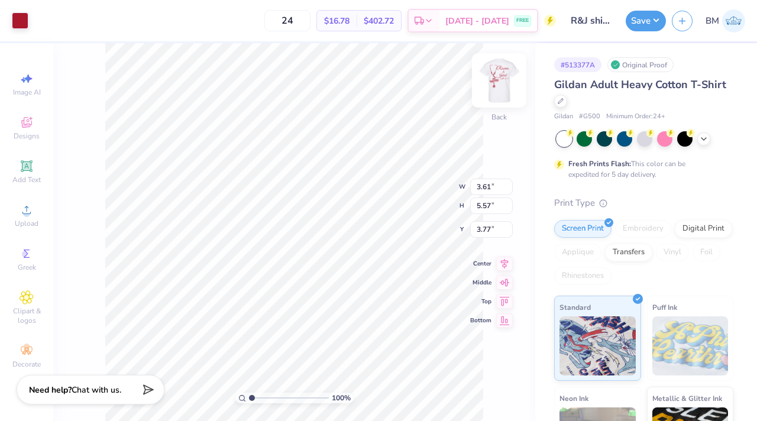
type input "3.00"
click at [495, 85] on img at bounding box center [498, 80] width 47 height 47
type input "3.00"
click at [493, 82] on img at bounding box center [498, 80] width 47 height 47
click at [493, 82] on img at bounding box center [499, 81] width 24 height 24
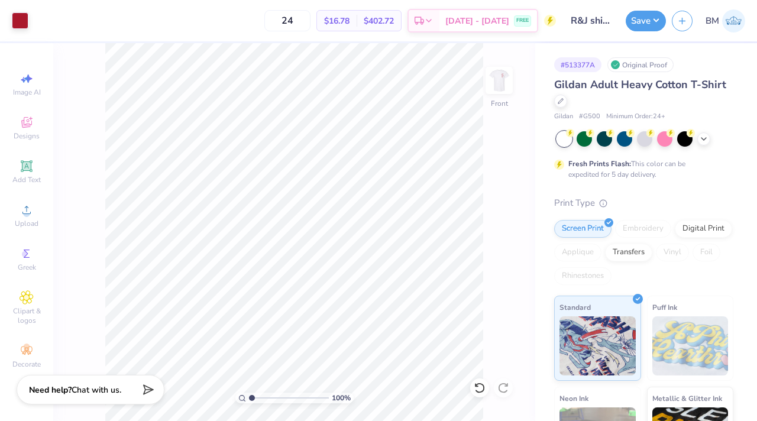
click at [493, 82] on img at bounding box center [499, 81] width 24 height 24
click at [637, 22] on button "Save" at bounding box center [645, 19] width 40 height 21
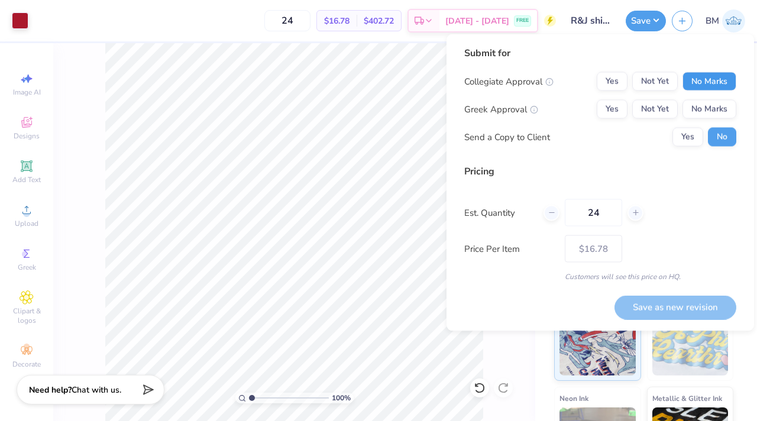
click at [706, 87] on button "No Marks" at bounding box center [709, 81] width 54 height 19
click at [709, 106] on button "No Marks" at bounding box center [709, 109] width 54 height 19
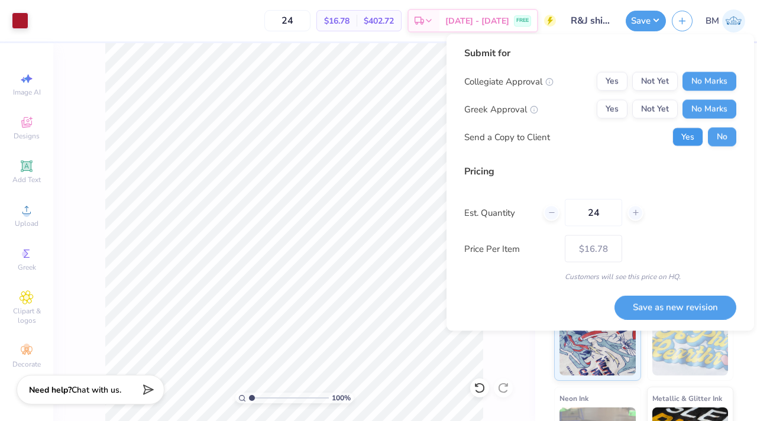
click at [694, 128] on button "Yes" at bounding box center [687, 137] width 31 height 19
click at [658, 306] on button "Save as new revision" at bounding box center [675, 307] width 122 height 24
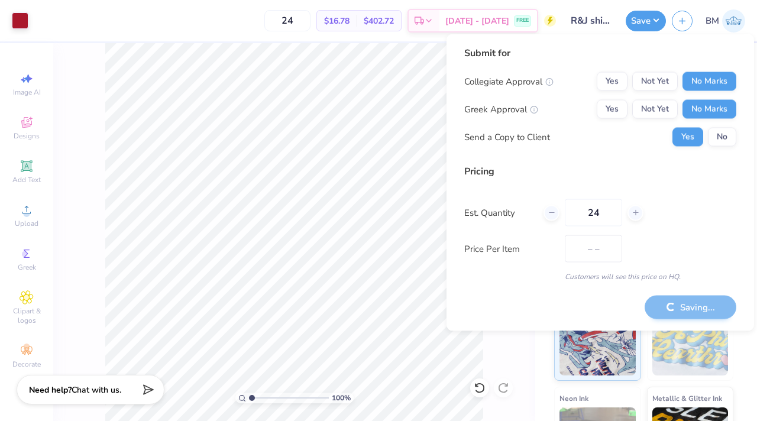
type input "$16.78"
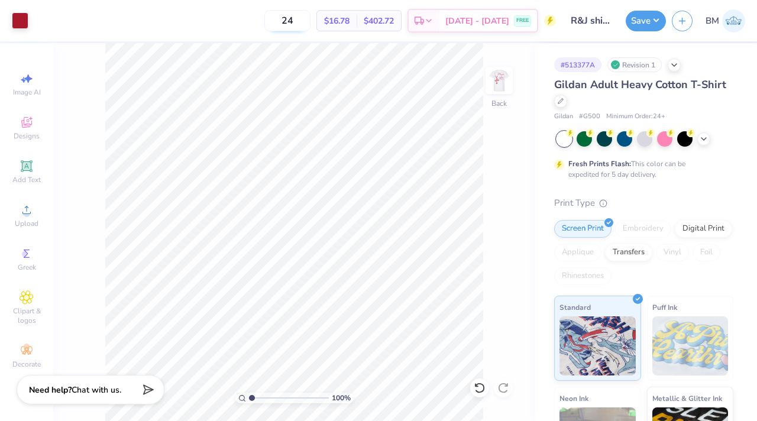
click at [294, 28] on input "24" at bounding box center [287, 20] width 46 height 21
click at [299, 22] on input "24" at bounding box center [287, 20] width 46 height 21
click at [301, 31] on input "36" at bounding box center [287, 20] width 46 height 21
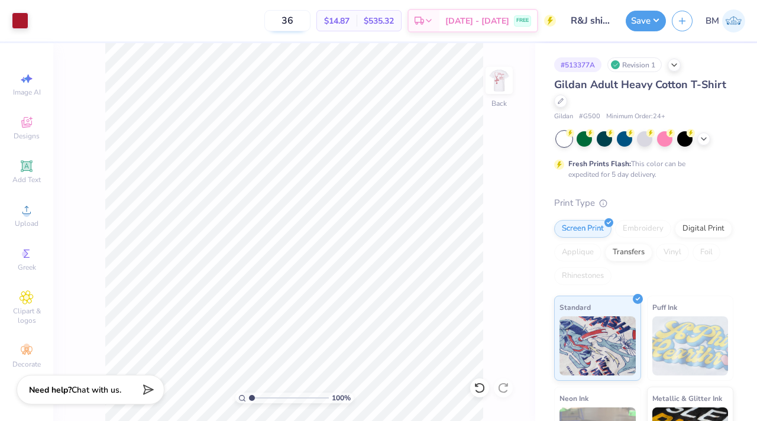
click at [301, 31] on input "36" at bounding box center [287, 20] width 46 height 21
click at [301, 28] on input "36" at bounding box center [287, 20] width 46 height 21
type input "3"
type input "48"
